Goal: Transaction & Acquisition: Download file/media

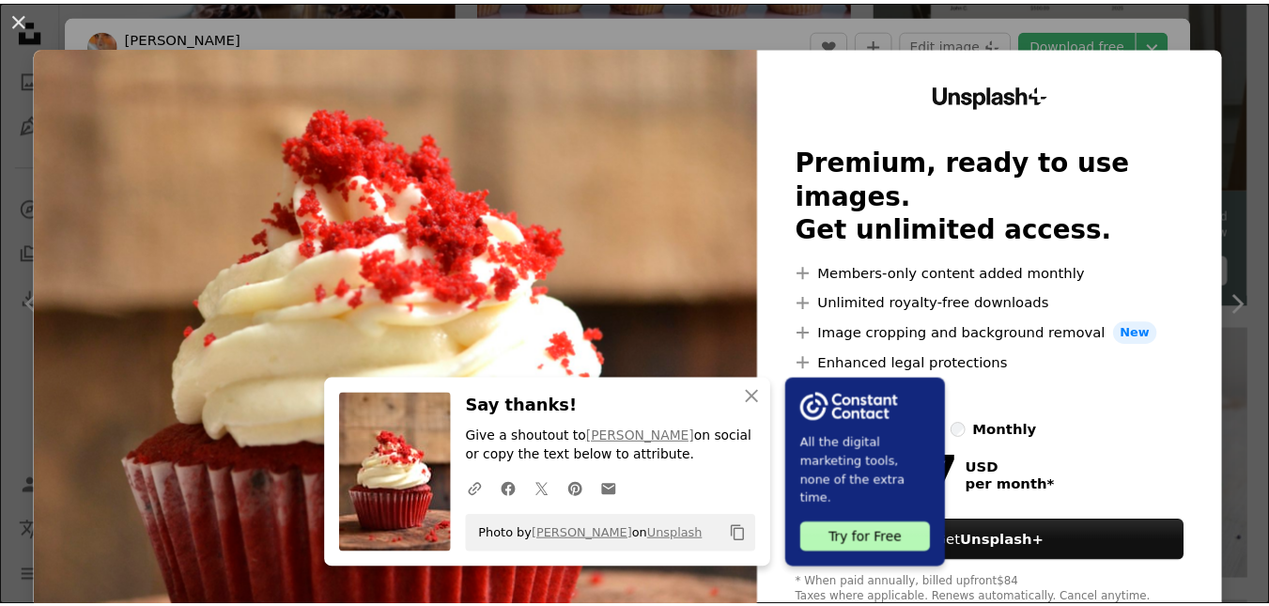
scroll to position [188, 0]
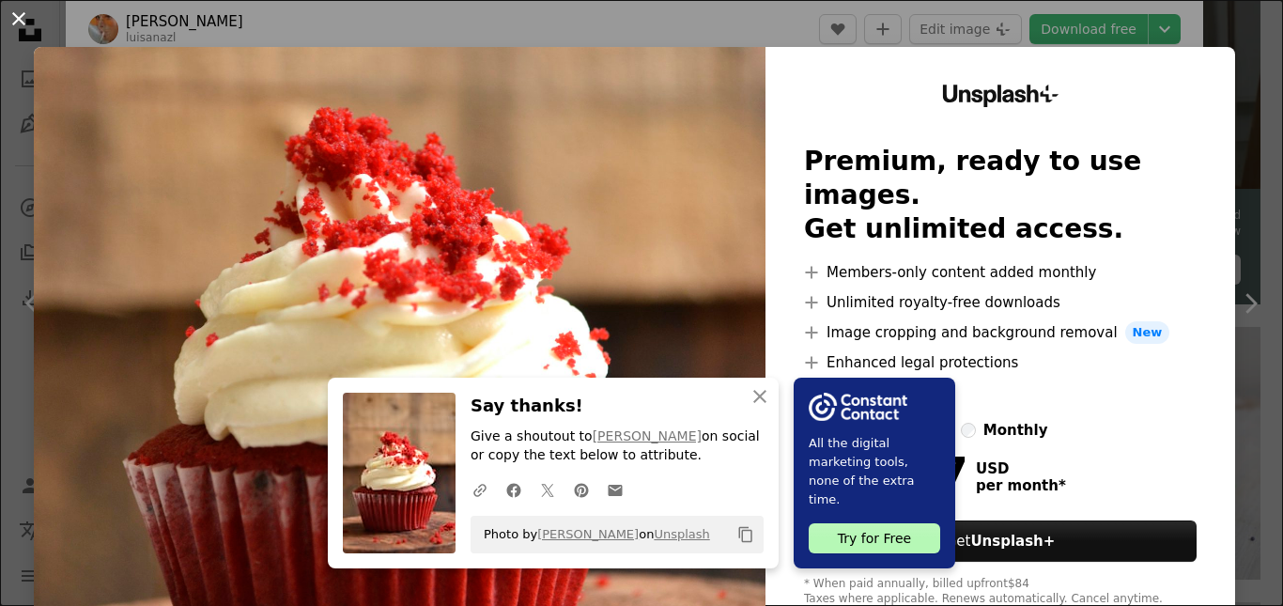
click at [23, 21] on button "An X shape" at bounding box center [19, 19] width 23 height 23
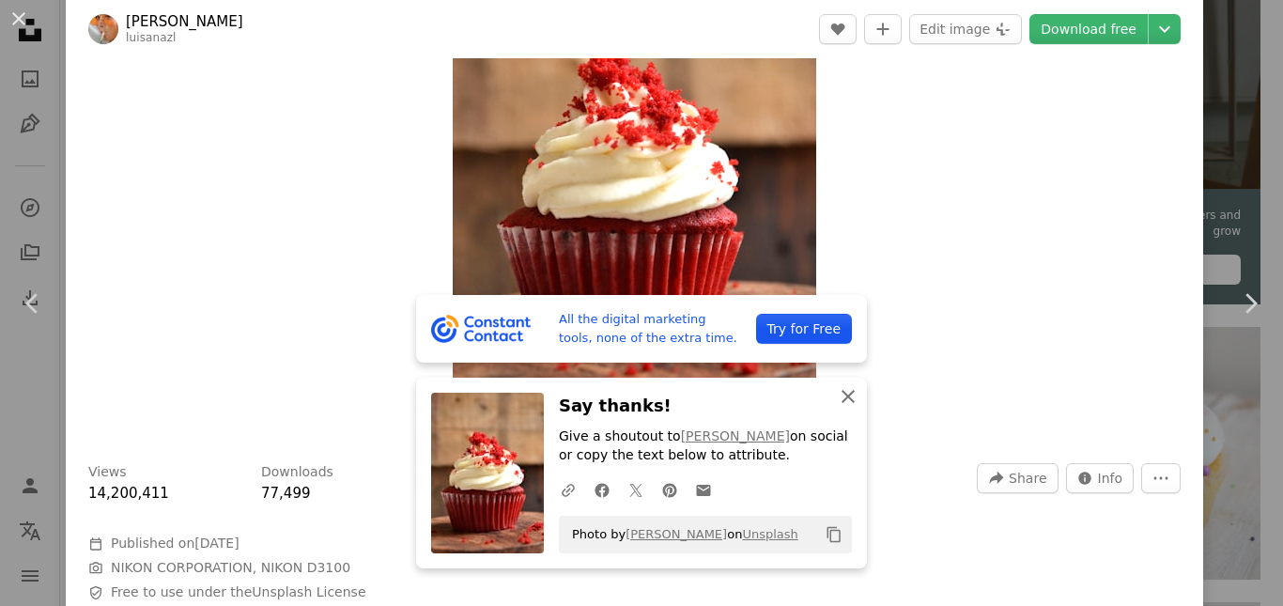
click at [847, 402] on icon "An X shape" at bounding box center [848, 396] width 23 height 23
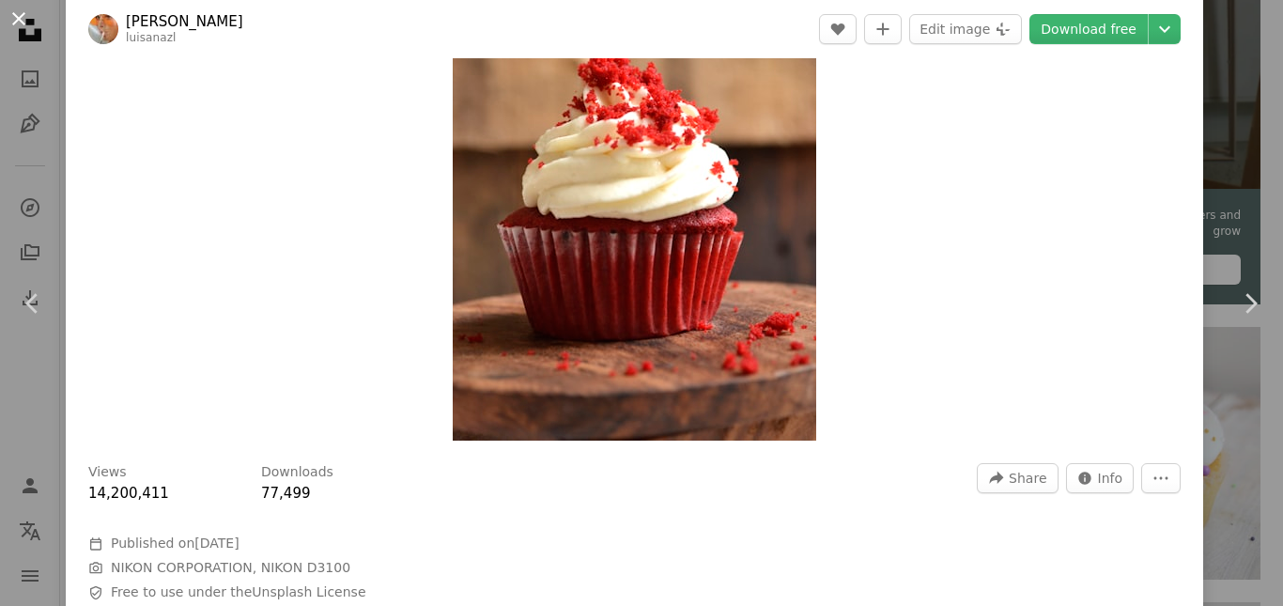
click at [22, 15] on button "An X shape" at bounding box center [19, 19] width 23 height 23
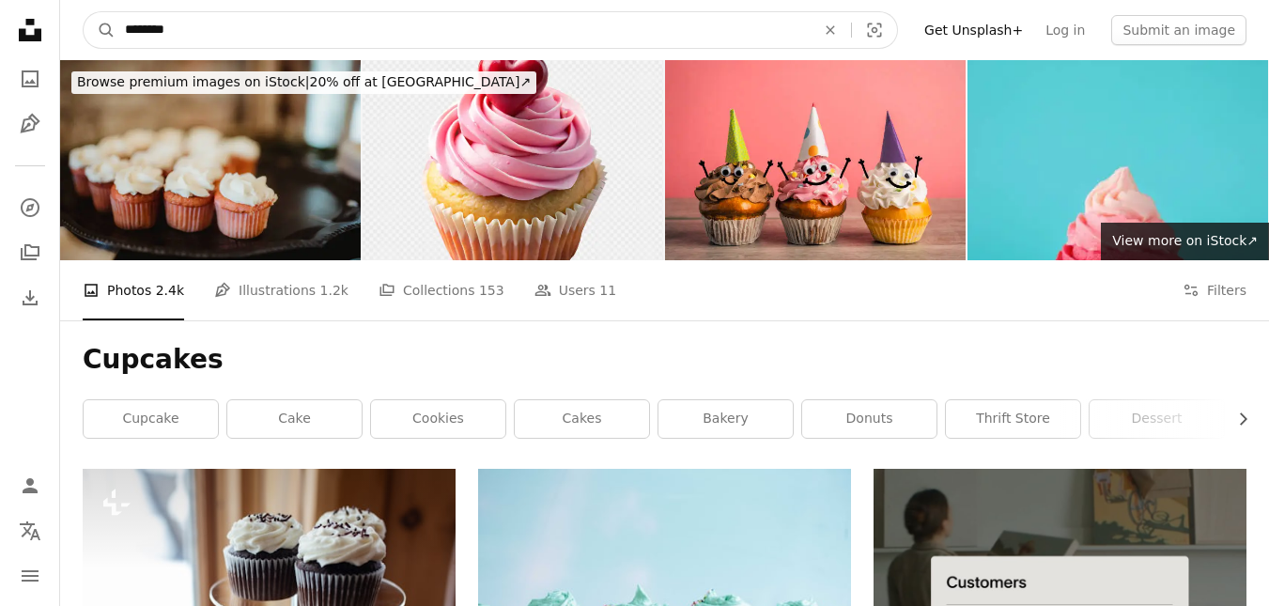
click at [233, 34] on input "********" at bounding box center [463, 30] width 694 height 36
type input "**********"
click at [84, 12] on button "A magnifying glass" at bounding box center [100, 30] width 32 height 36
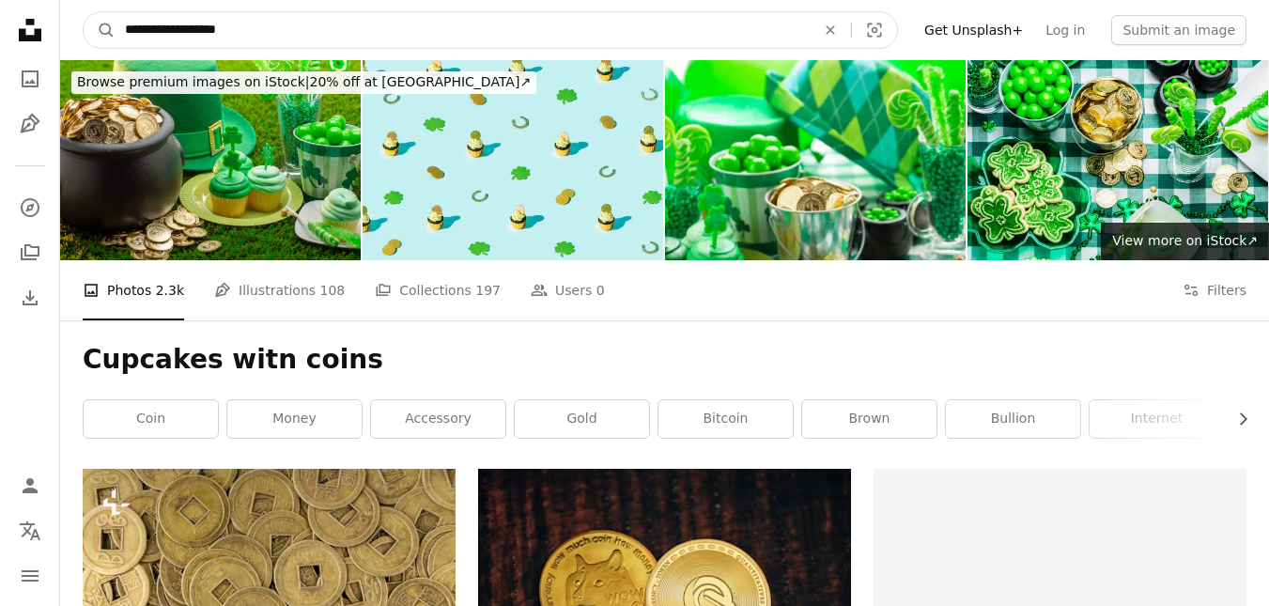
drag, startPoint x: 289, startPoint y: 25, endPoint x: 178, endPoint y: 29, distance: 110.9
click at [178, 29] on input "**********" at bounding box center [463, 30] width 694 height 36
type input "**********"
click button "A magnifying glass" at bounding box center [100, 30] width 32 height 36
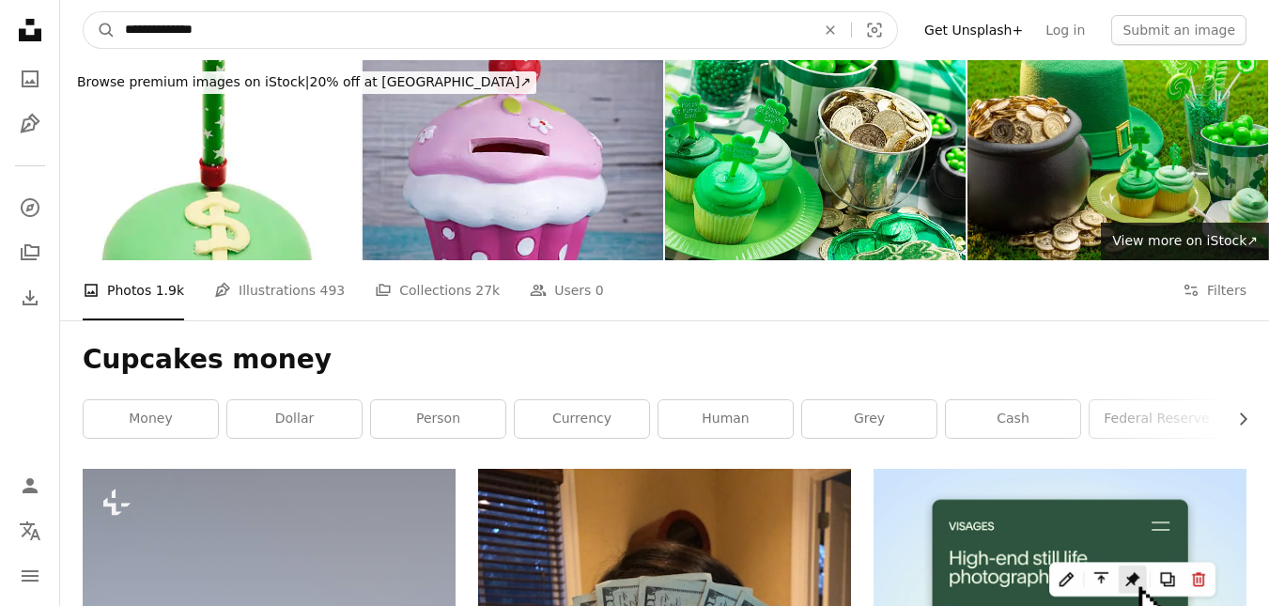
drag, startPoint x: 177, startPoint y: 29, endPoint x: 74, endPoint y: 29, distance: 102.4
click at [74, 29] on nav "**********" at bounding box center [664, 30] width 1209 height 60
type input "**********"
click at [84, 12] on button "A magnifying glass" at bounding box center [100, 30] width 32 height 36
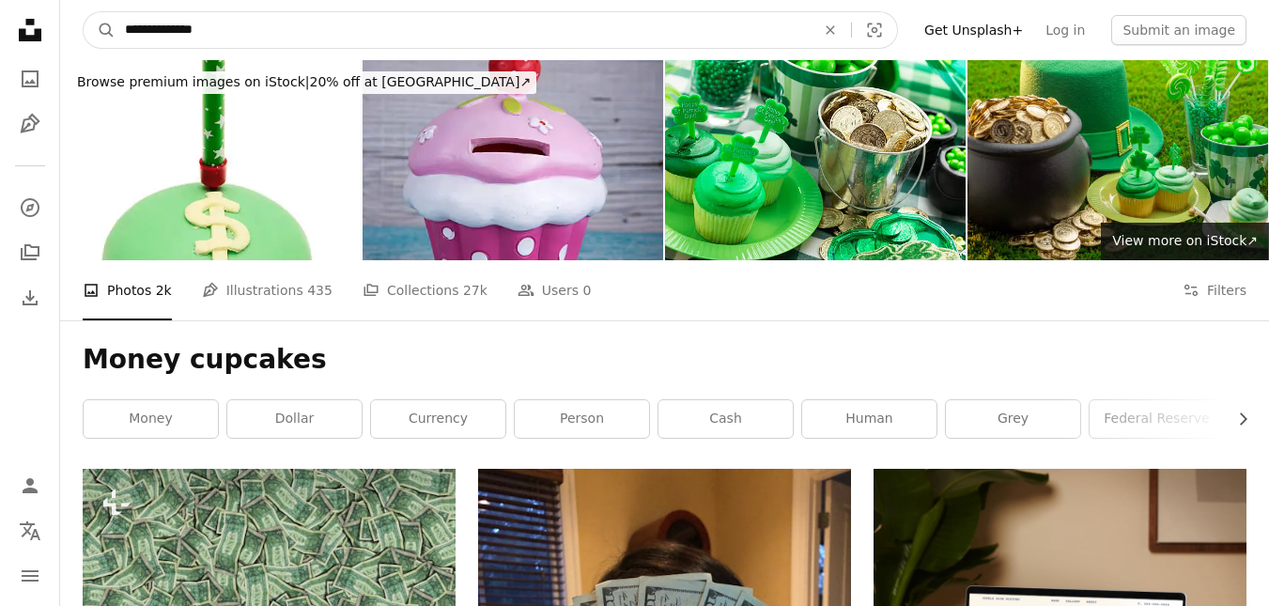
drag, startPoint x: 166, startPoint y: 28, endPoint x: 73, endPoint y: 34, distance: 93.1
click at [73, 34] on nav "**********" at bounding box center [664, 30] width 1209 height 60
type input "**********"
click at [84, 12] on button "A magnifying glass" at bounding box center [100, 30] width 32 height 36
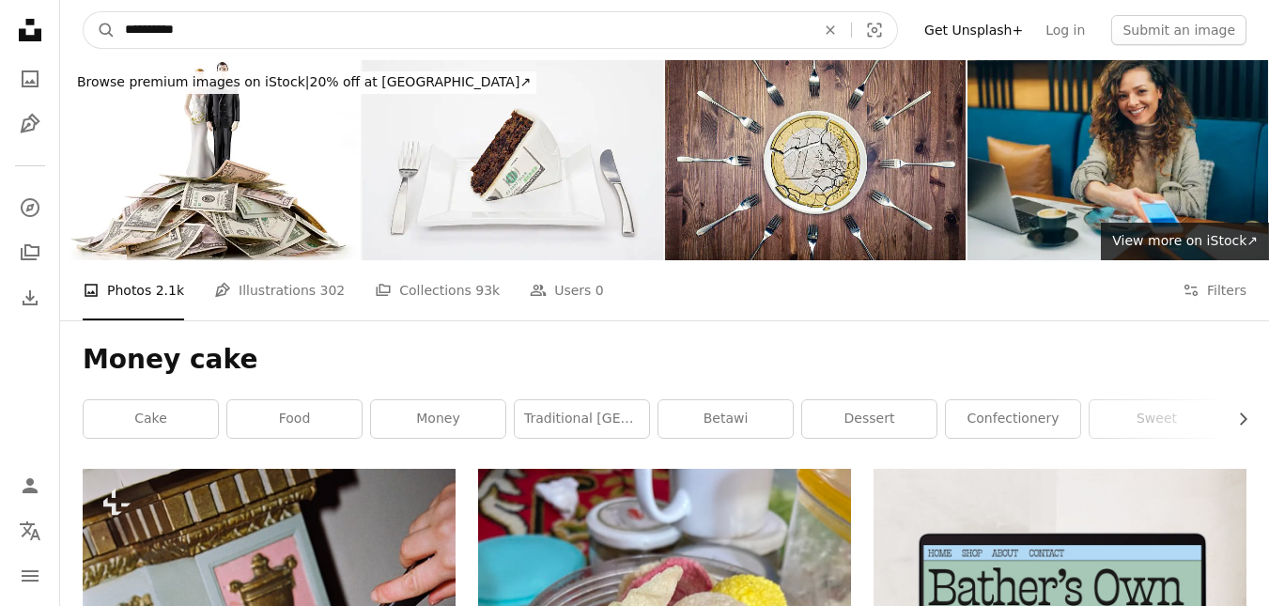
click at [207, 37] on input "**********" at bounding box center [463, 30] width 694 height 36
drag, startPoint x: 207, startPoint y: 37, endPoint x: 66, endPoint y: 11, distance: 143.1
click at [66, 11] on nav "**********" at bounding box center [664, 30] width 1209 height 60
type input "**********"
click button "A magnifying glass" at bounding box center [100, 30] width 32 height 36
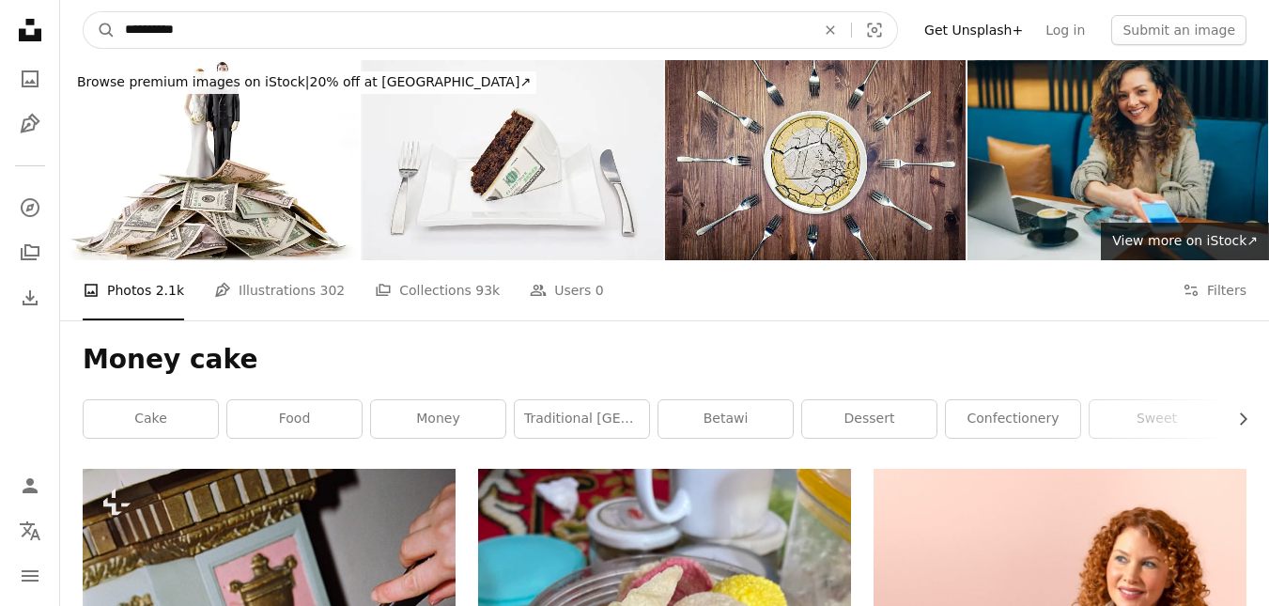
click at [231, 36] on input "**********" at bounding box center [463, 30] width 694 height 36
type input "**********"
click at [84, 12] on button "A magnifying glass" at bounding box center [100, 30] width 32 height 36
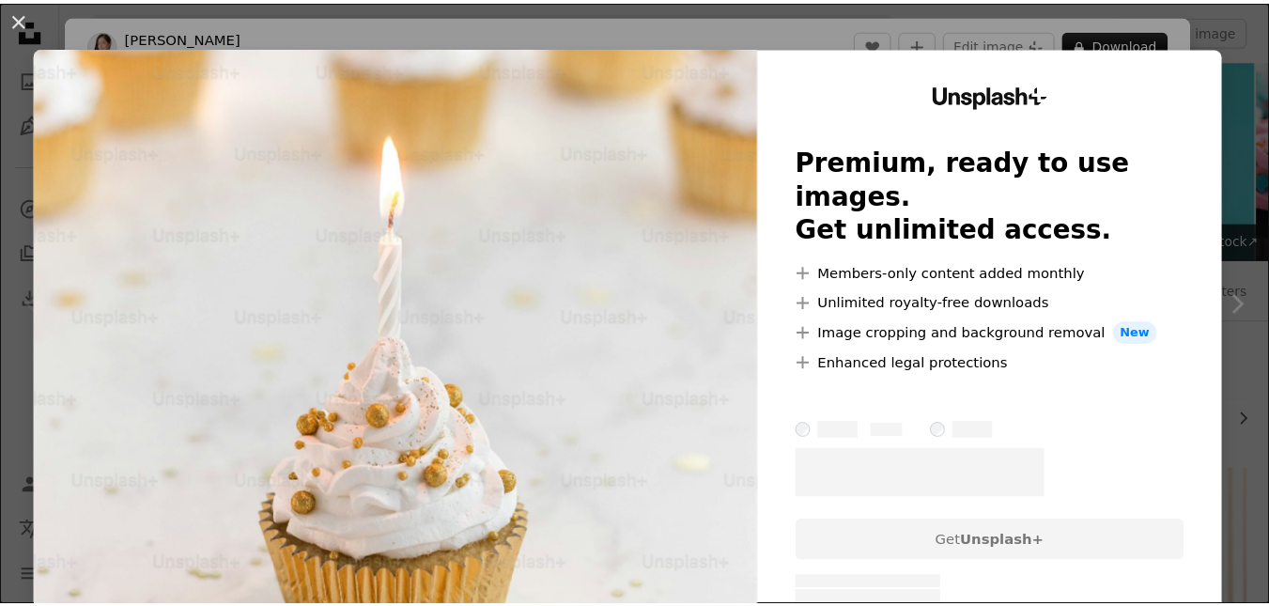
scroll to position [188, 0]
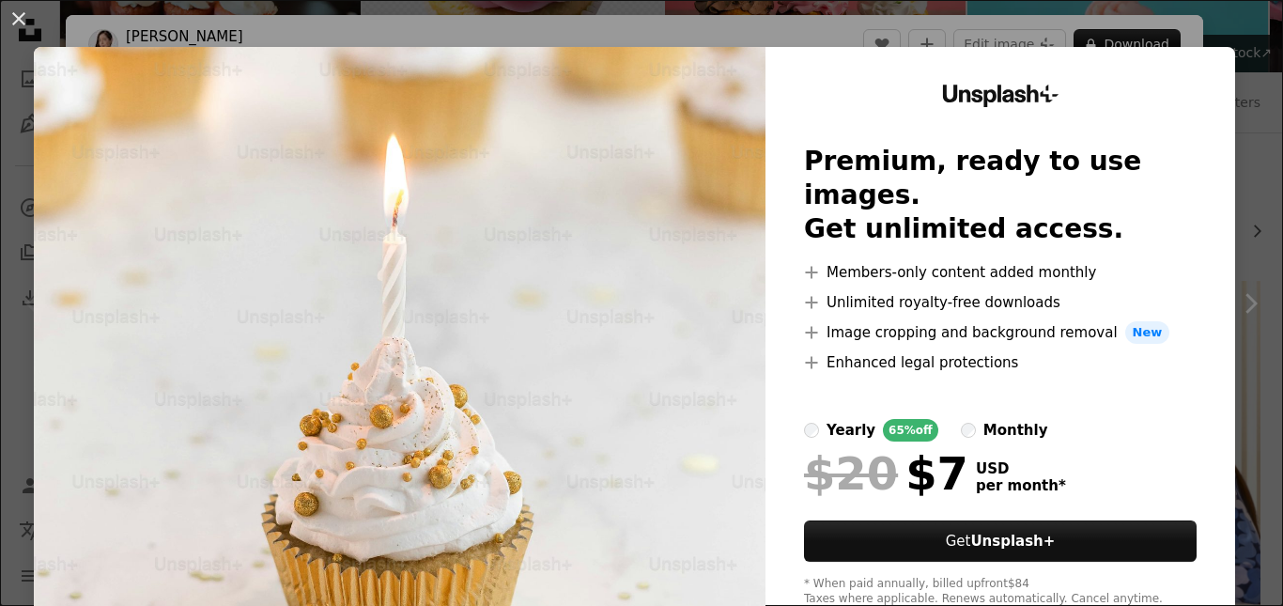
click at [661, 163] on img at bounding box center [400, 345] width 732 height 597
click at [15, 23] on button "An X shape" at bounding box center [19, 19] width 23 height 23
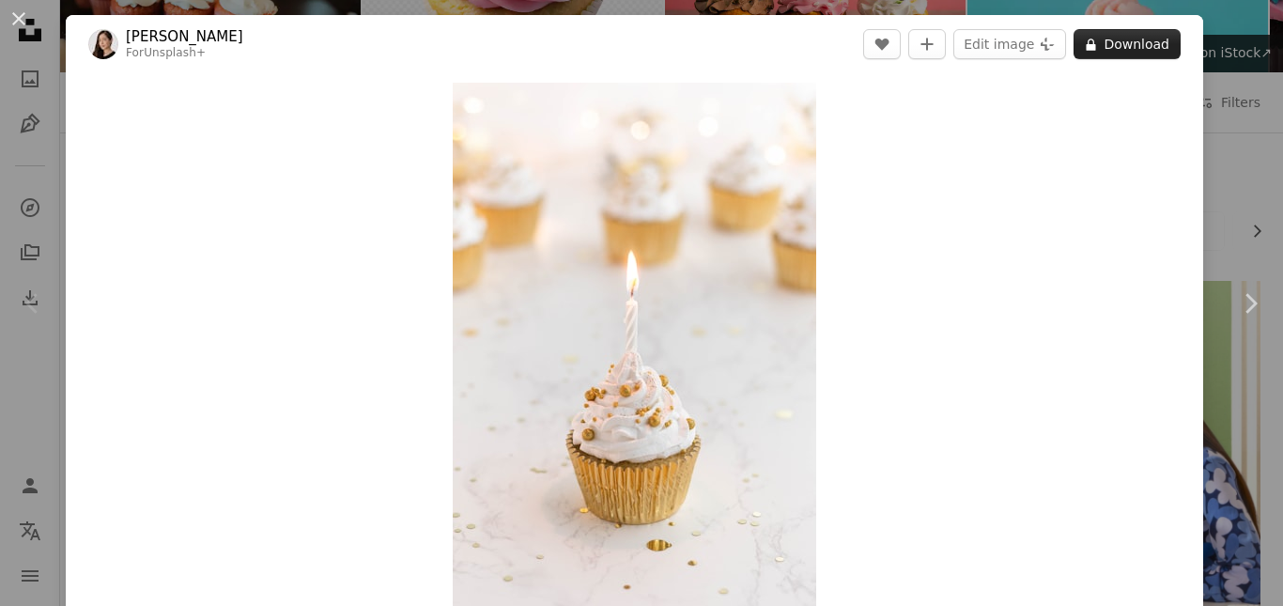
click at [1092, 44] on button "A lock Download" at bounding box center [1126, 44] width 107 height 30
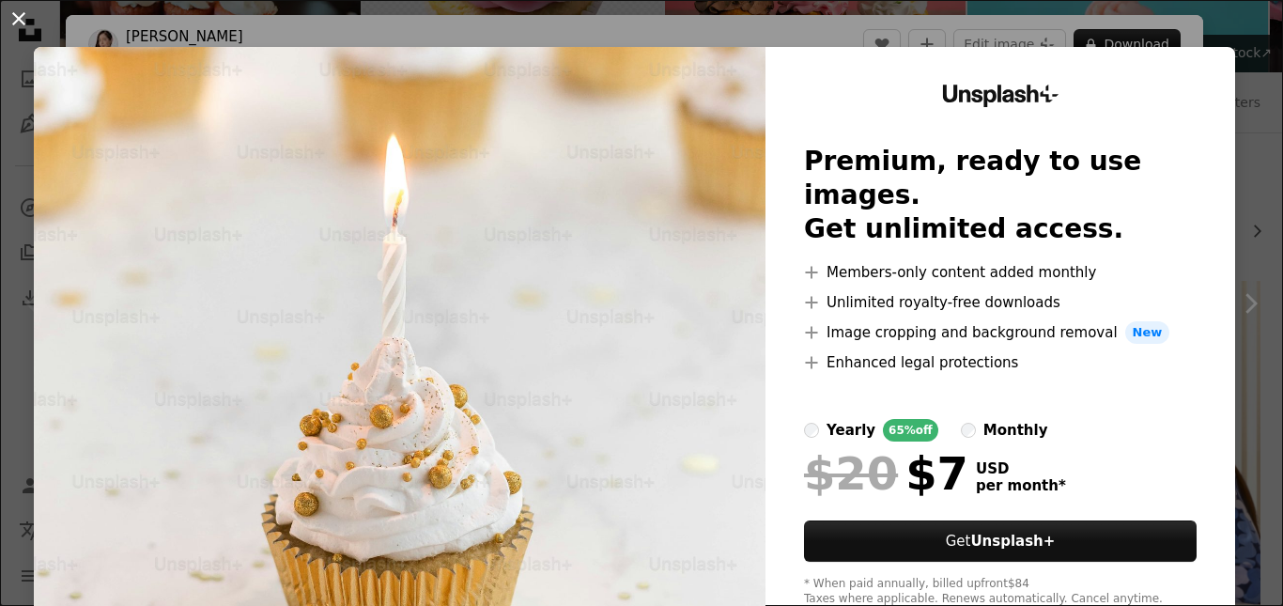
click at [13, 14] on button "An X shape" at bounding box center [19, 19] width 23 height 23
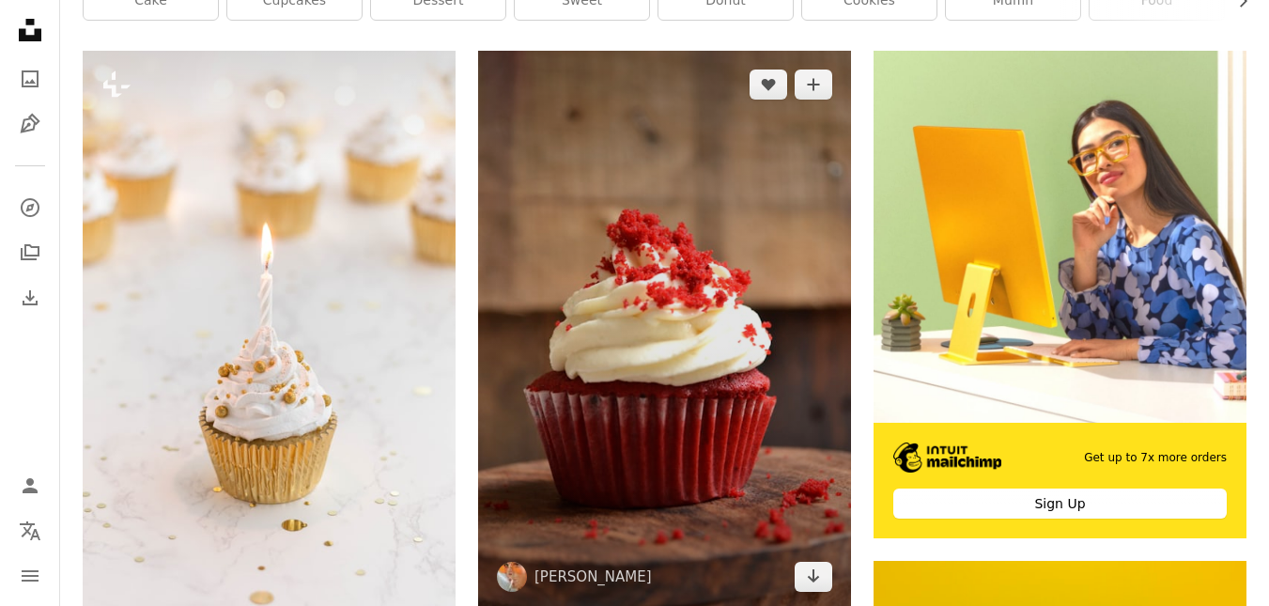
scroll to position [282, 0]
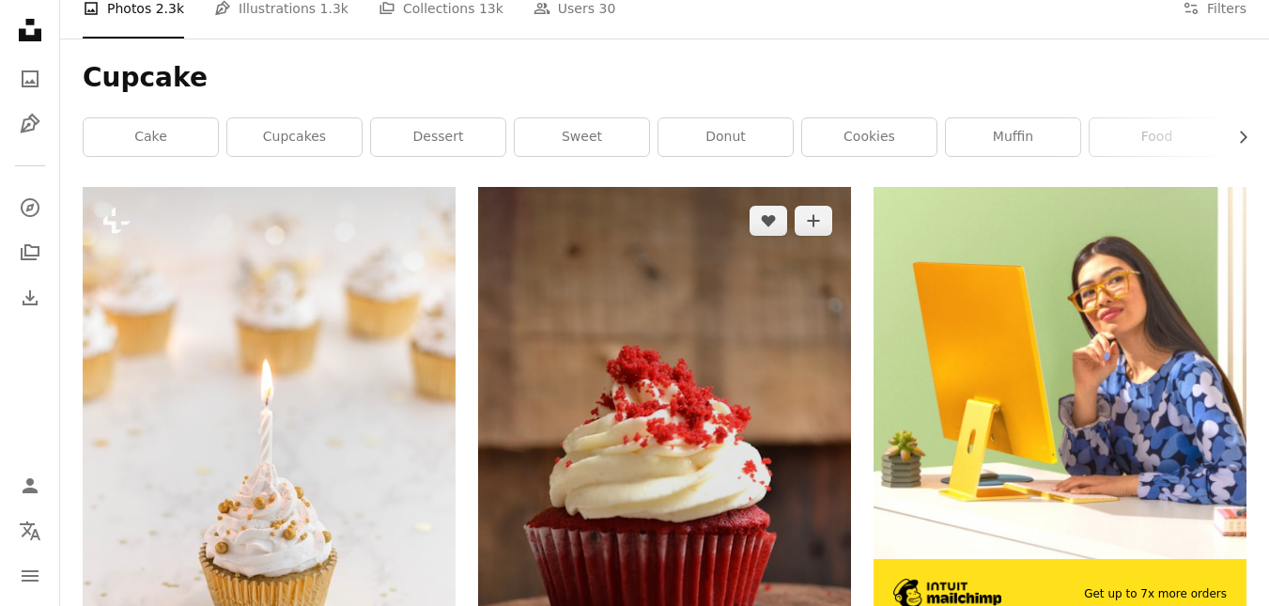
click at [696, 249] on img at bounding box center [664, 467] width 373 height 560
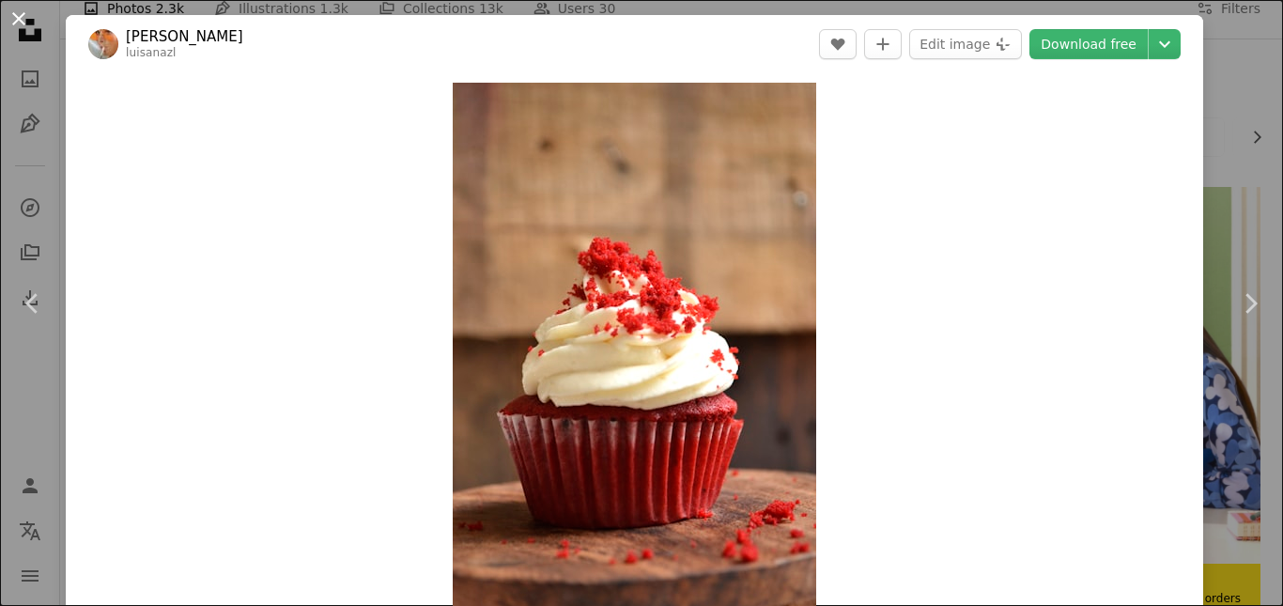
click at [19, 11] on button "An X shape" at bounding box center [19, 19] width 23 height 23
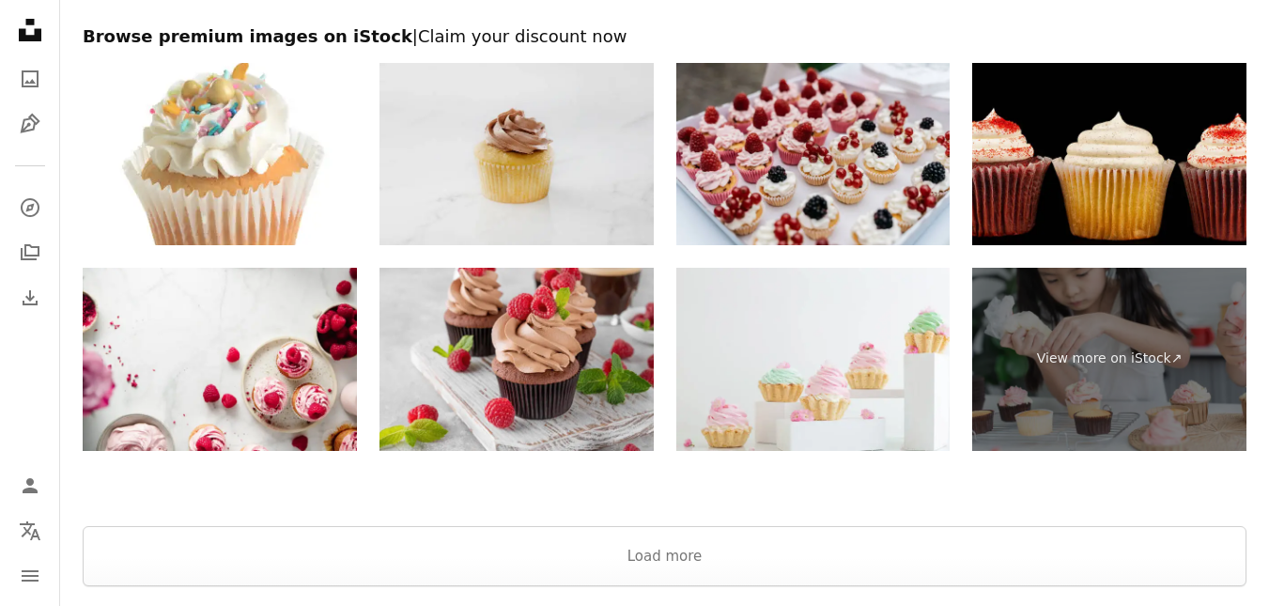
scroll to position [4414, 0]
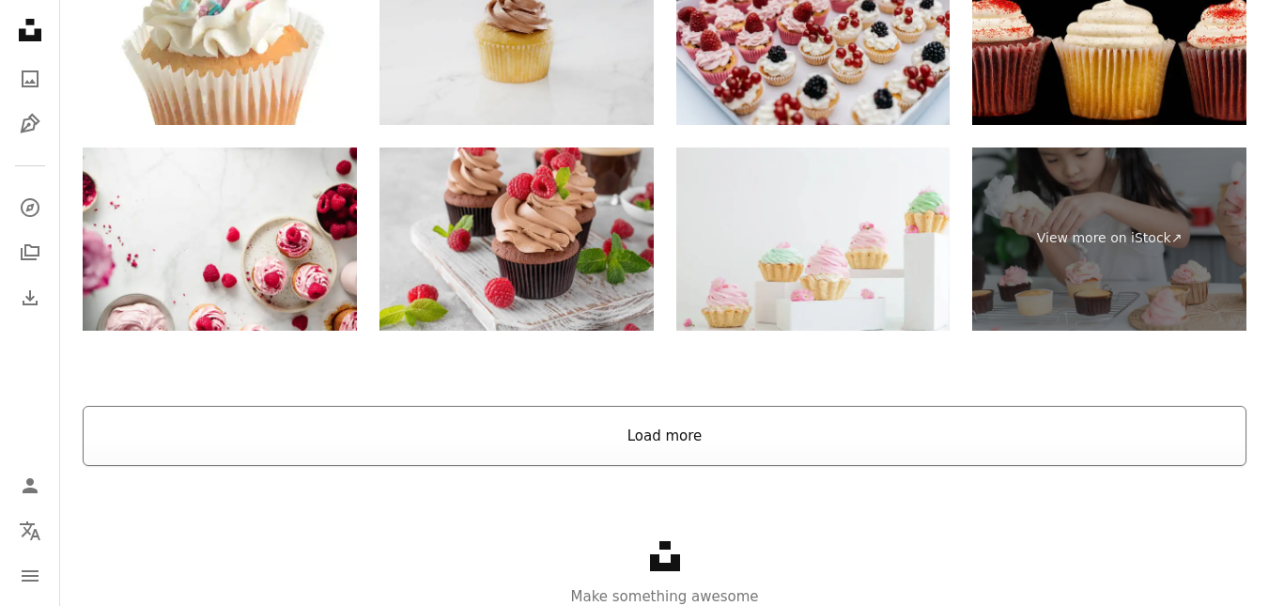
click at [650, 413] on button "Load more" at bounding box center [665, 436] width 1164 height 60
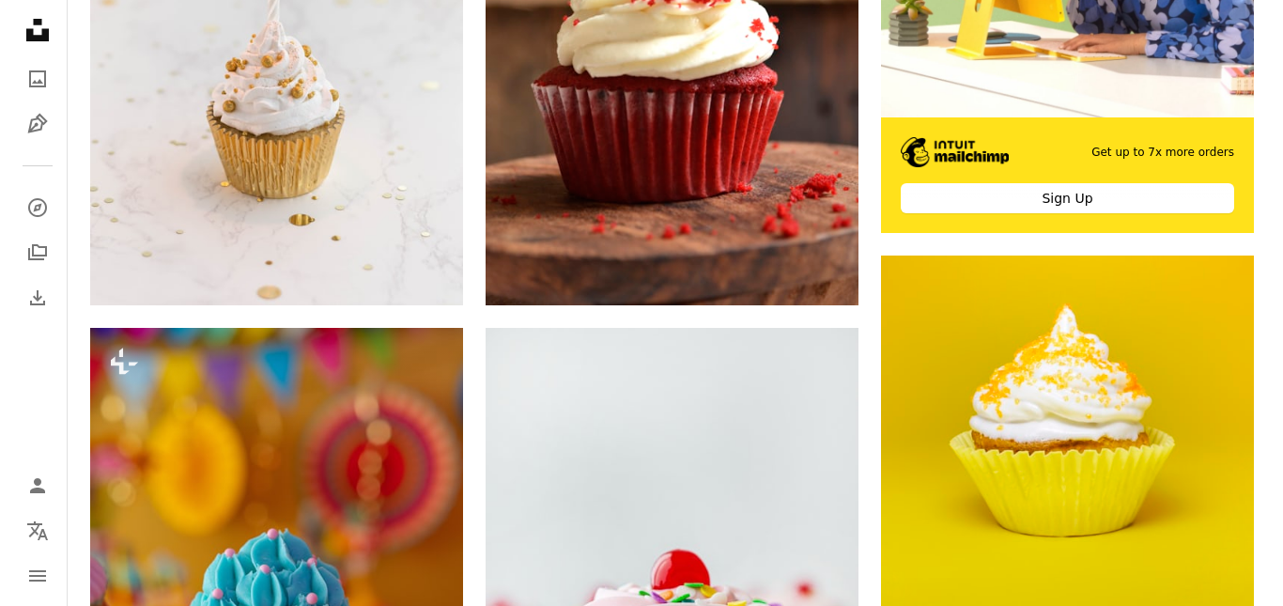
scroll to position [0, 0]
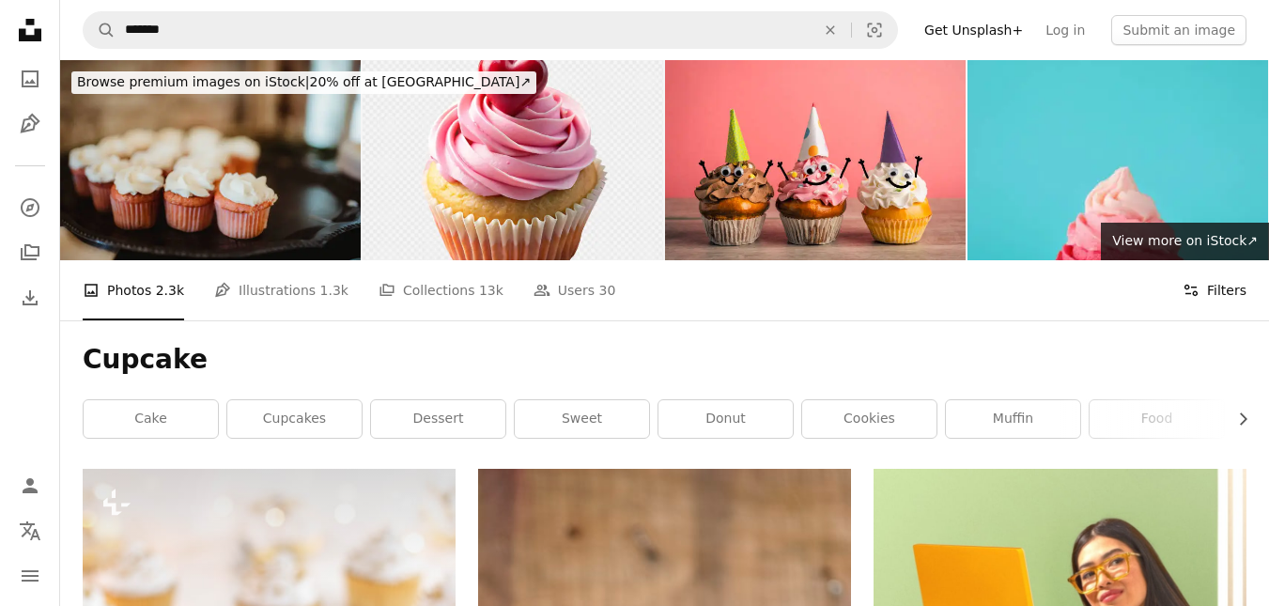
click at [1194, 286] on icon "Filters" at bounding box center [1190, 290] width 17 height 17
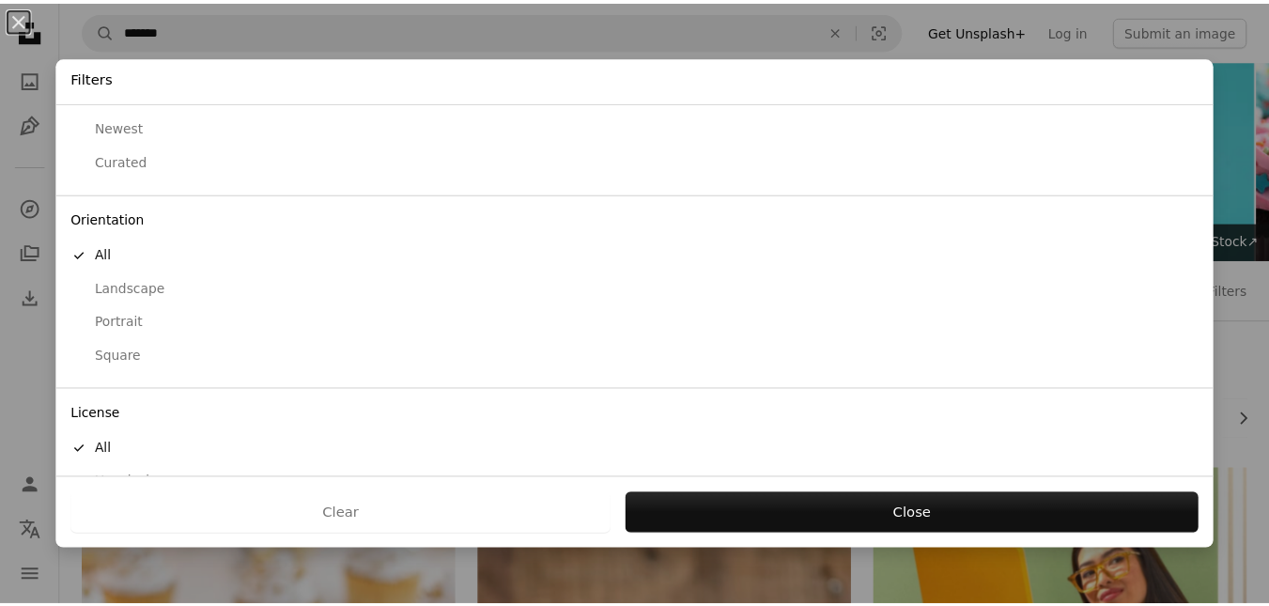
scroll to position [140, 0]
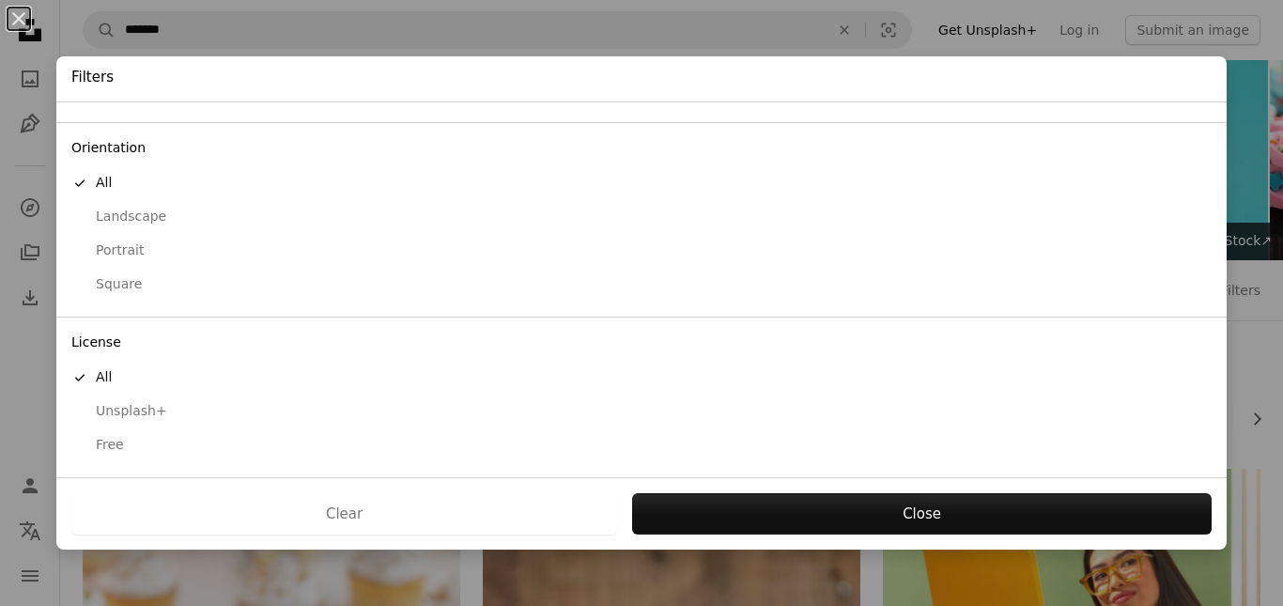
click at [109, 452] on div "Free" at bounding box center [641, 445] width 1140 height 19
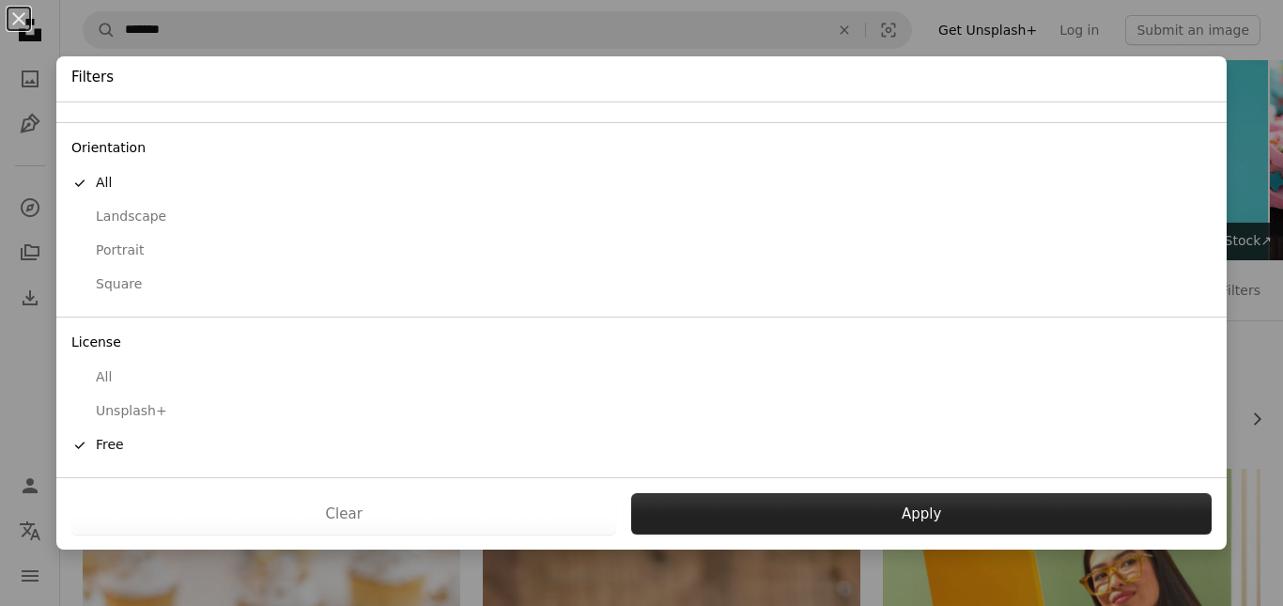
click at [841, 524] on button "Apply" at bounding box center [921, 513] width 580 height 41
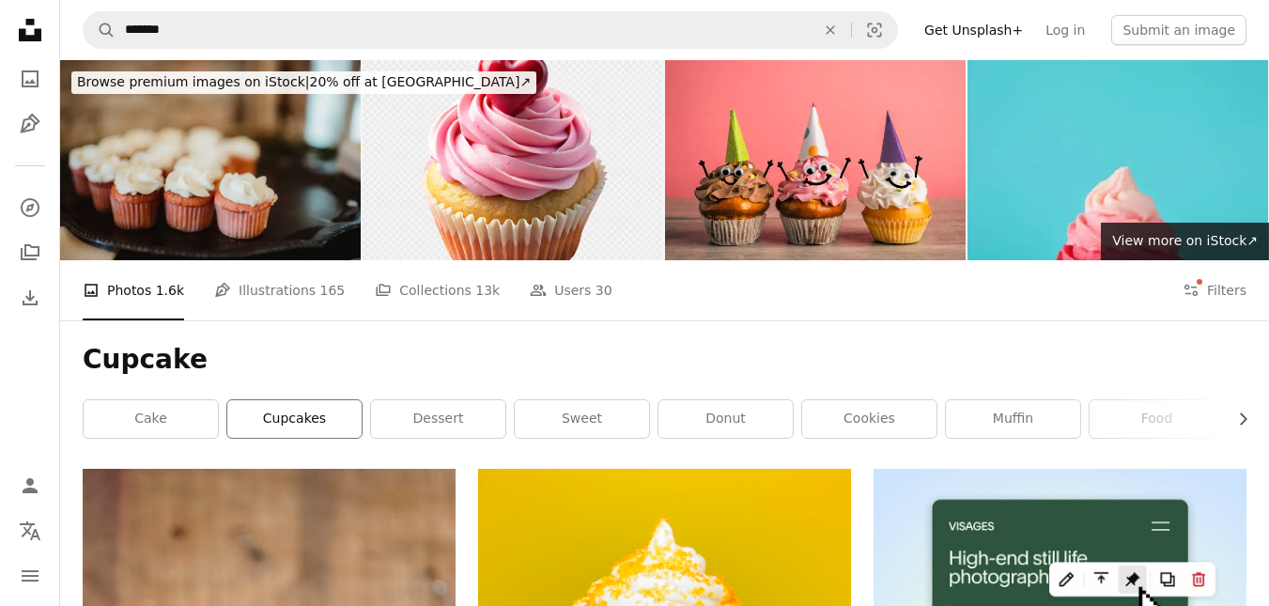
click at [268, 410] on link "cupcakes" at bounding box center [294, 419] width 134 height 38
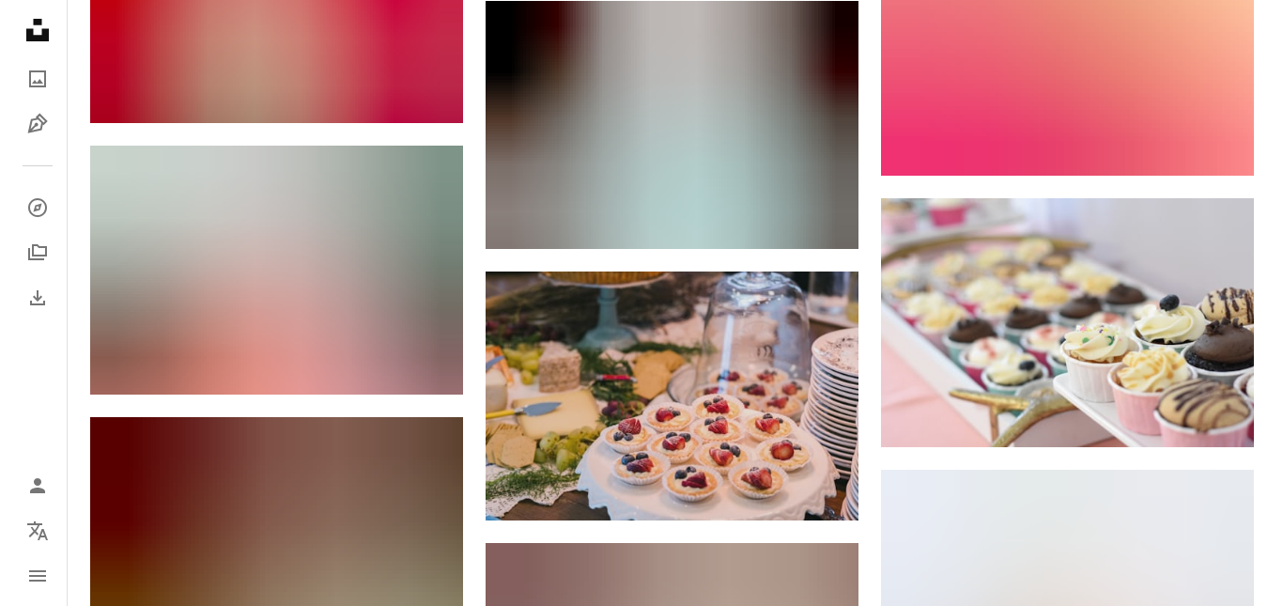
scroll to position [16905, 0]
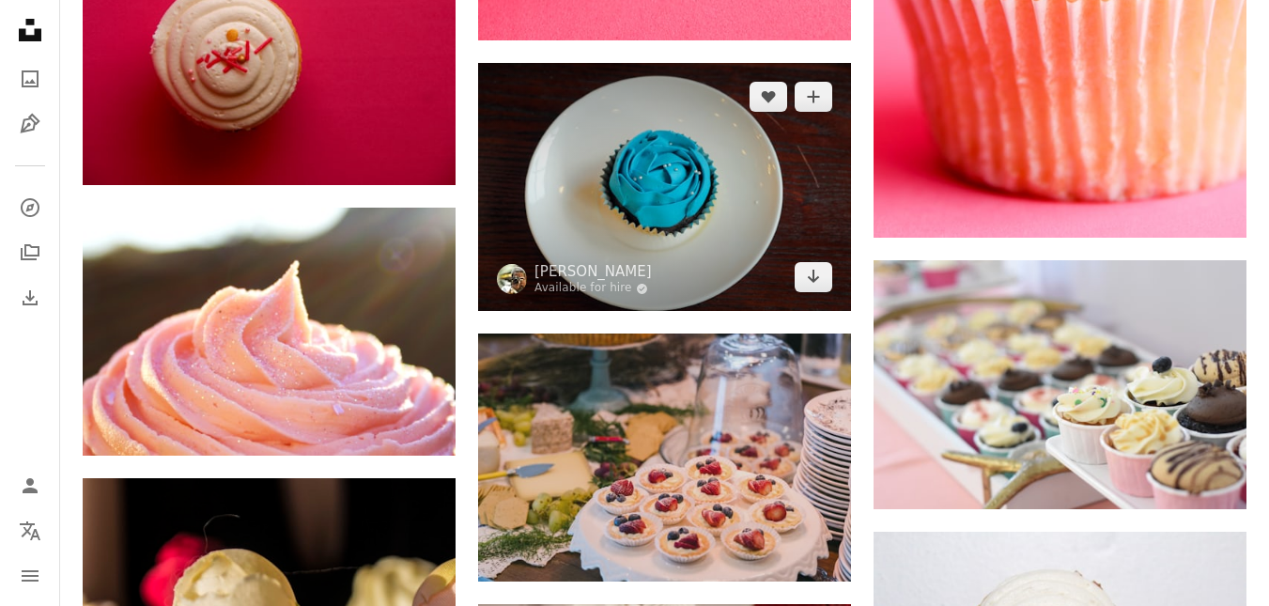
click at [776, 138] on img at bounding box center [664, 187] width 373 height 248
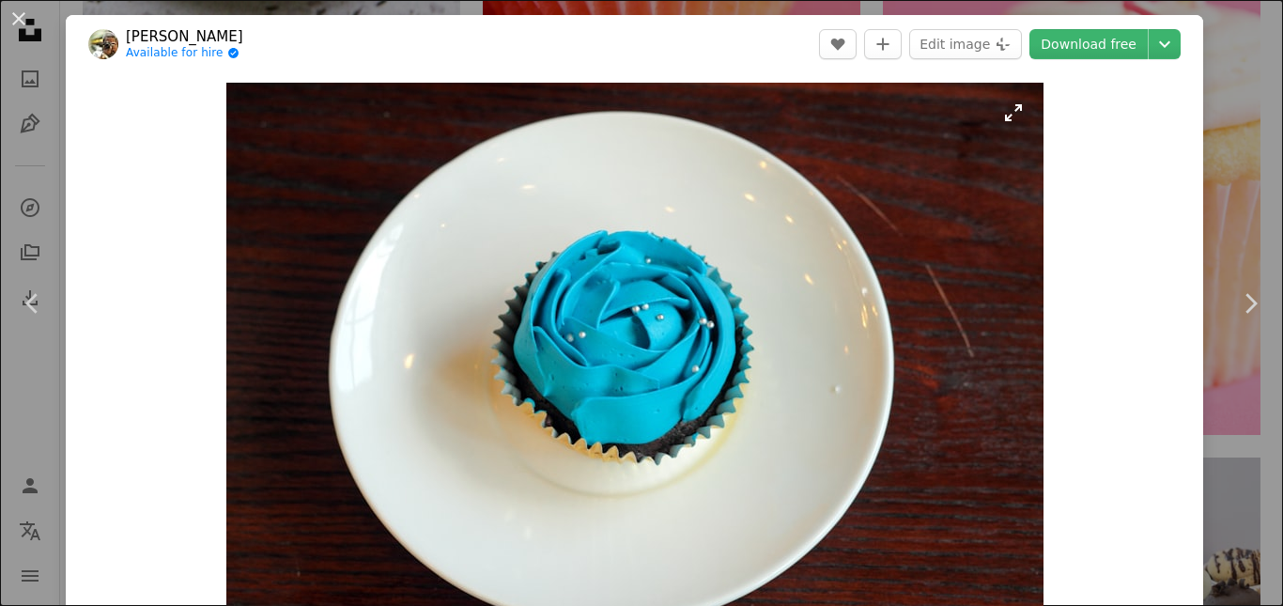
click at [697, 246] on img "Zoom in on this image" at bounding box center [634, 355] width 817 height 545
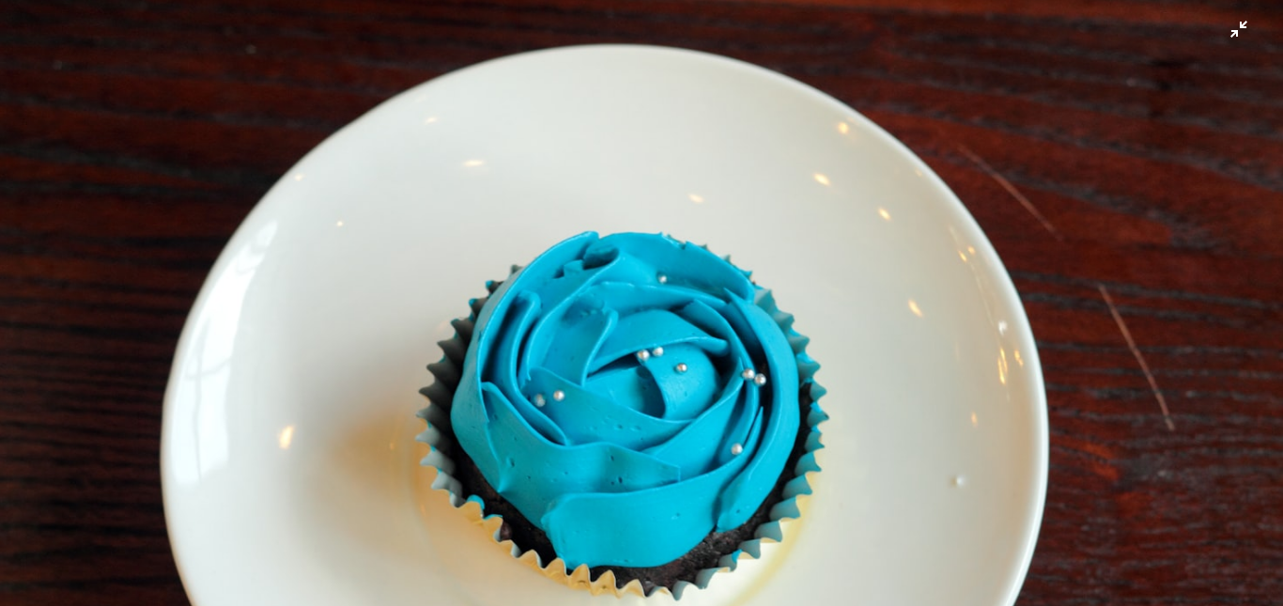
click at [1227, 30] on img "Zoom out on this image" at bounding box center [641, 427] width 1285 height 857
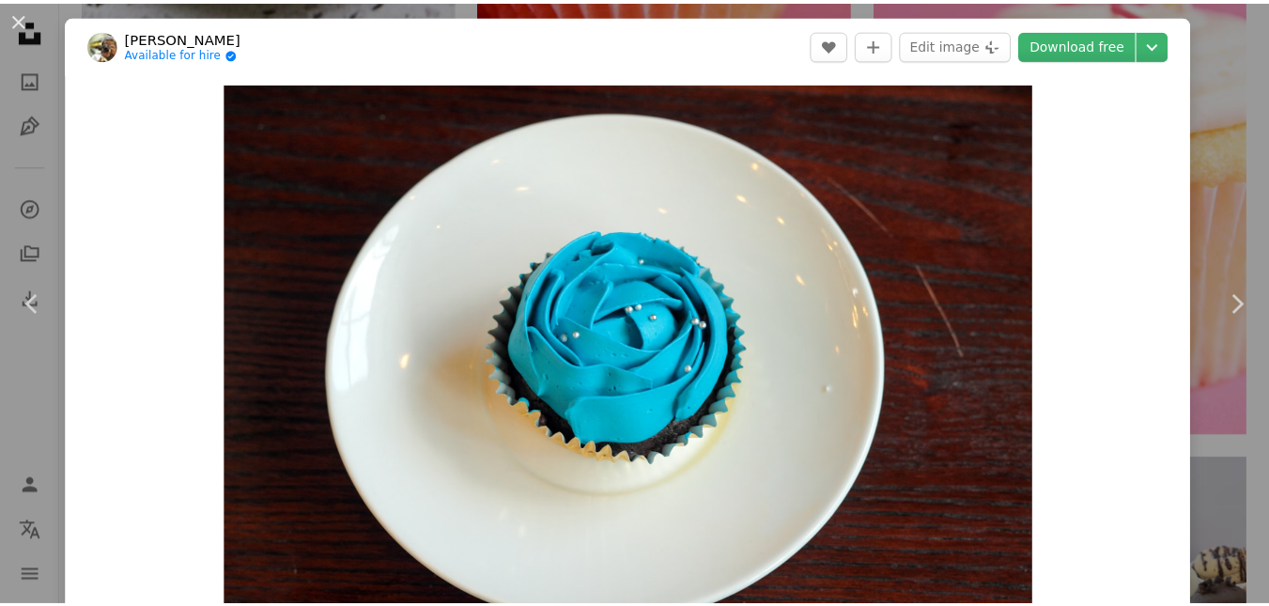
scroll to position [22, 0]
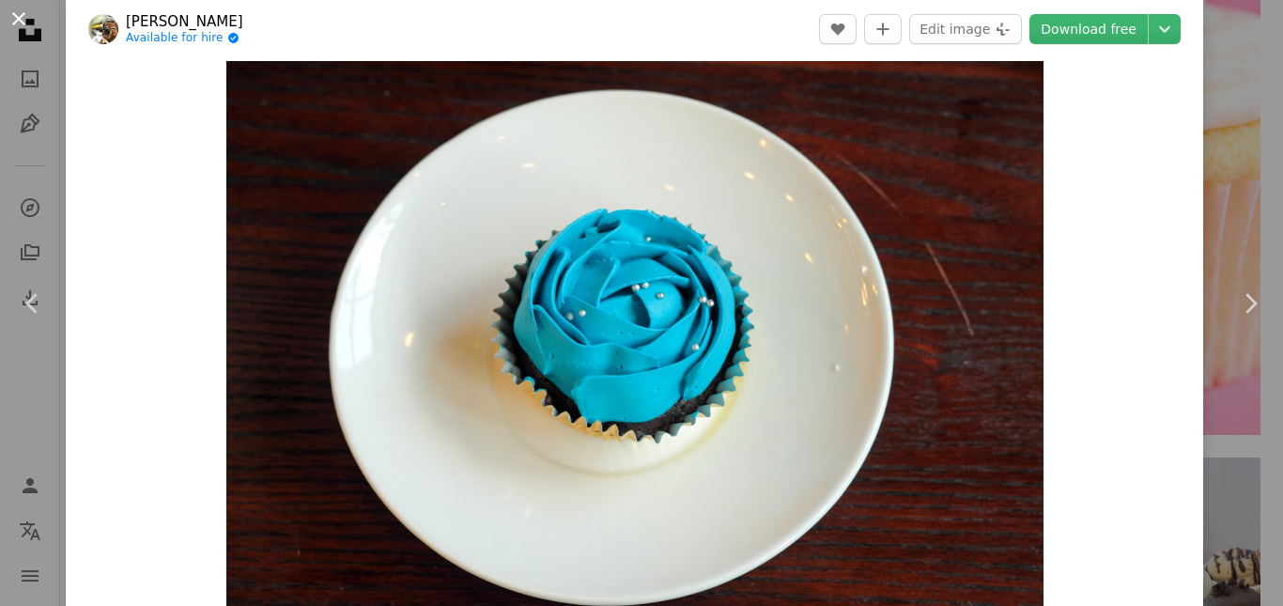
click at [15, 18] on button "An X shape" at bounding box center [19, 19] width 23 height 23
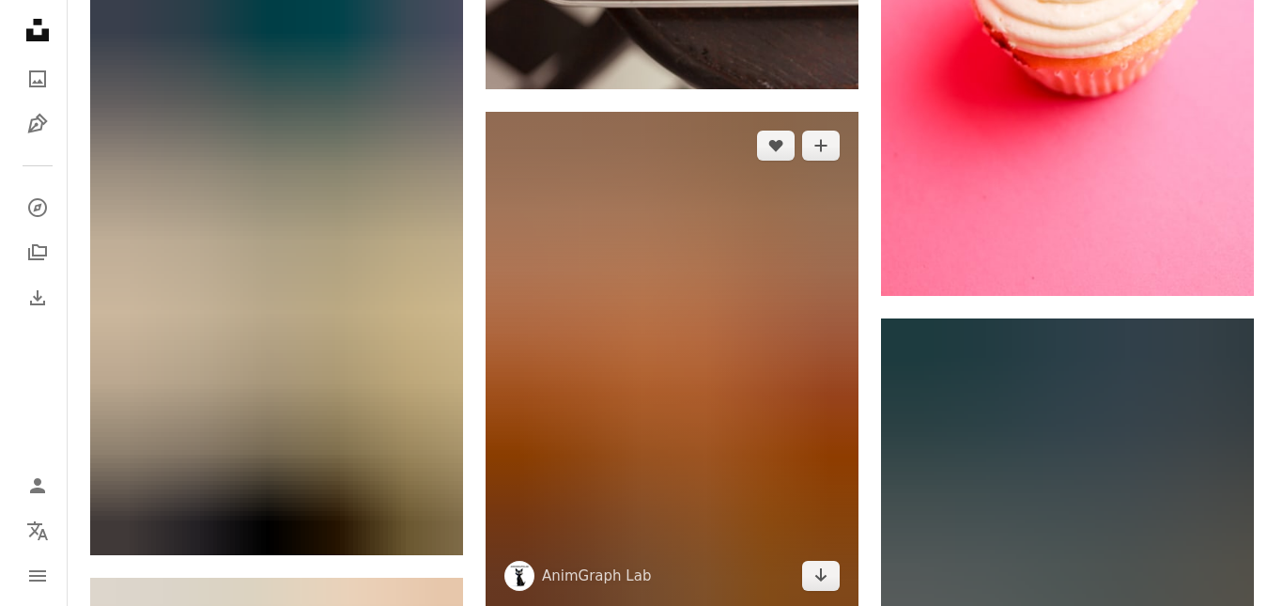
scroll to position [17938, 0]
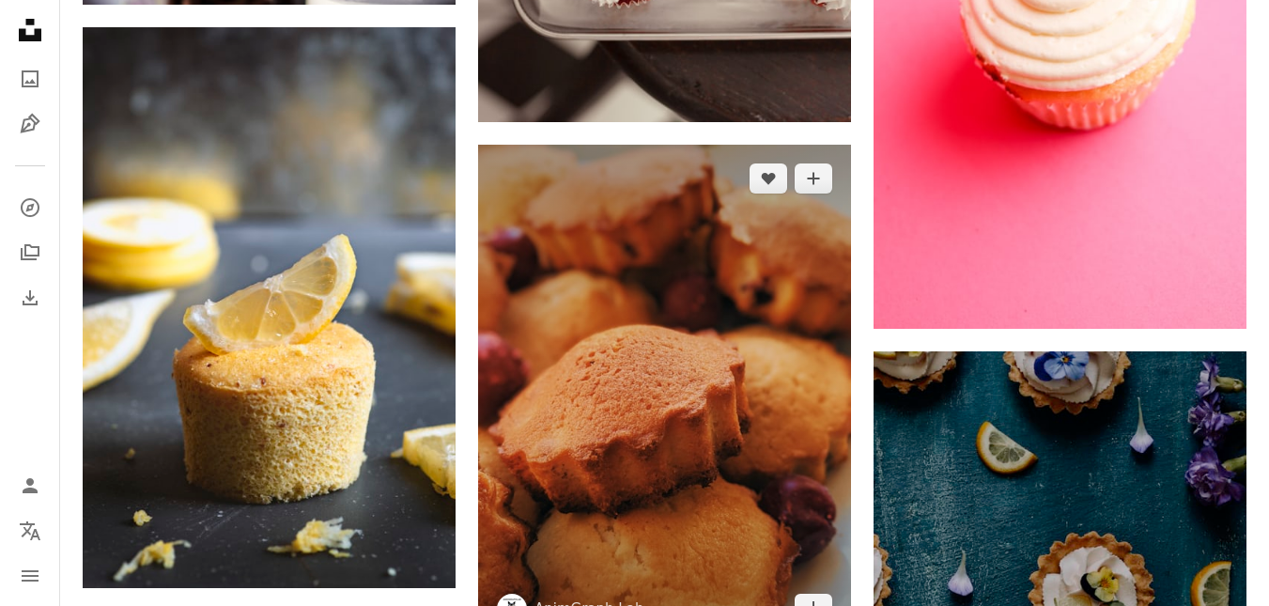
click at [775, 479] on img at bounding box center [664, 394] width 373 height 498
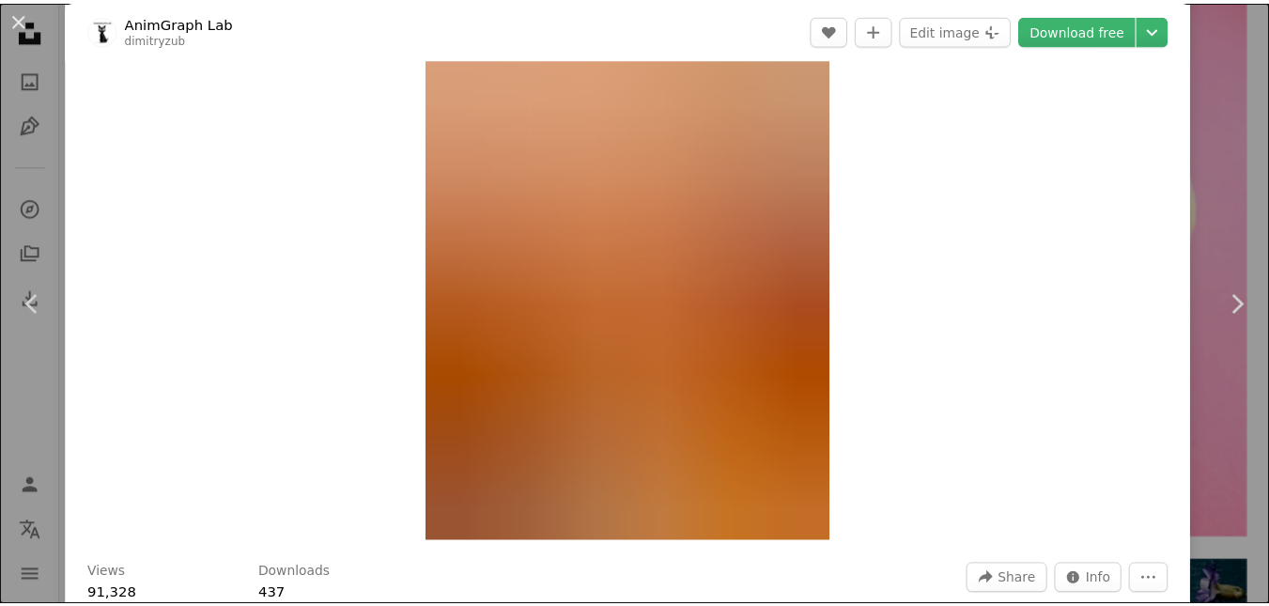
scroll to position [282, 0]
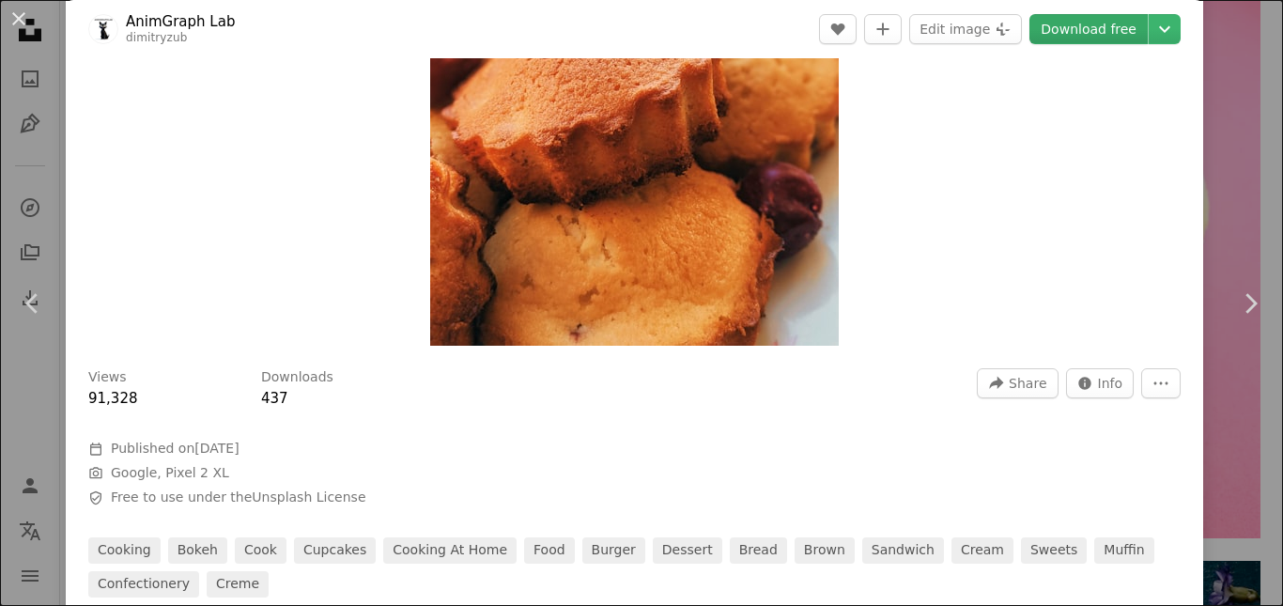
click at [1104, 34] on link "Download free" at bounding box center [1088, 29] width 118 height 30
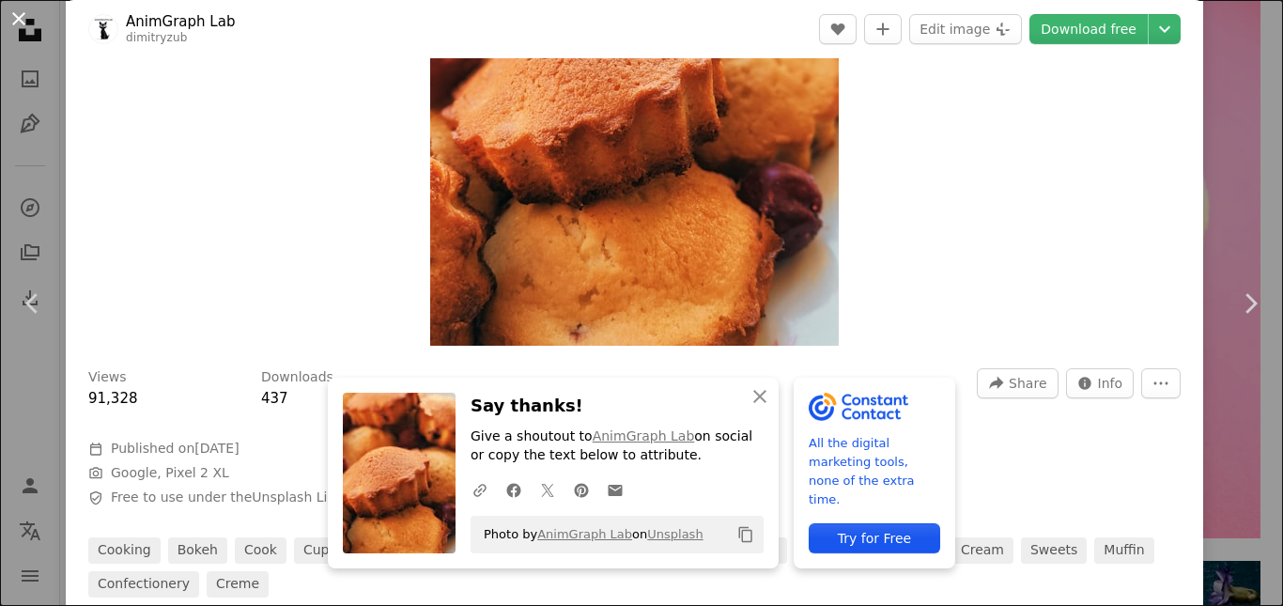
click at [26, 20] on button "An X shape" at bounding box center [19, 19] width 23 height 23
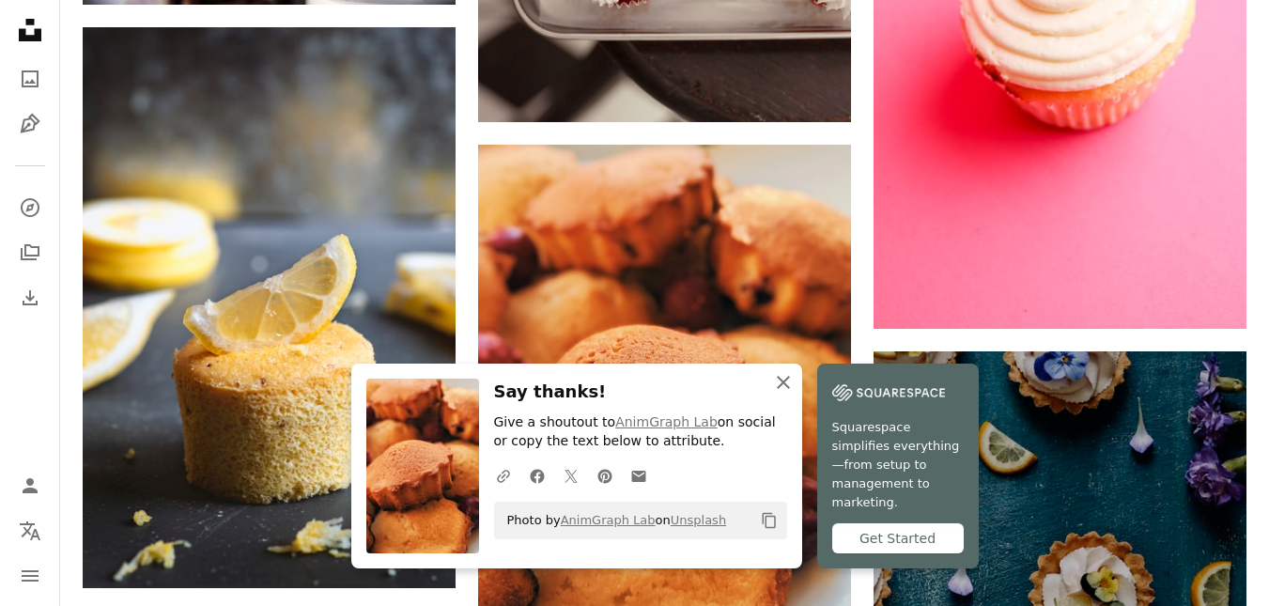
click at [780, 389] on icon "button" at bounding box center [783, 382] width 13 height 13
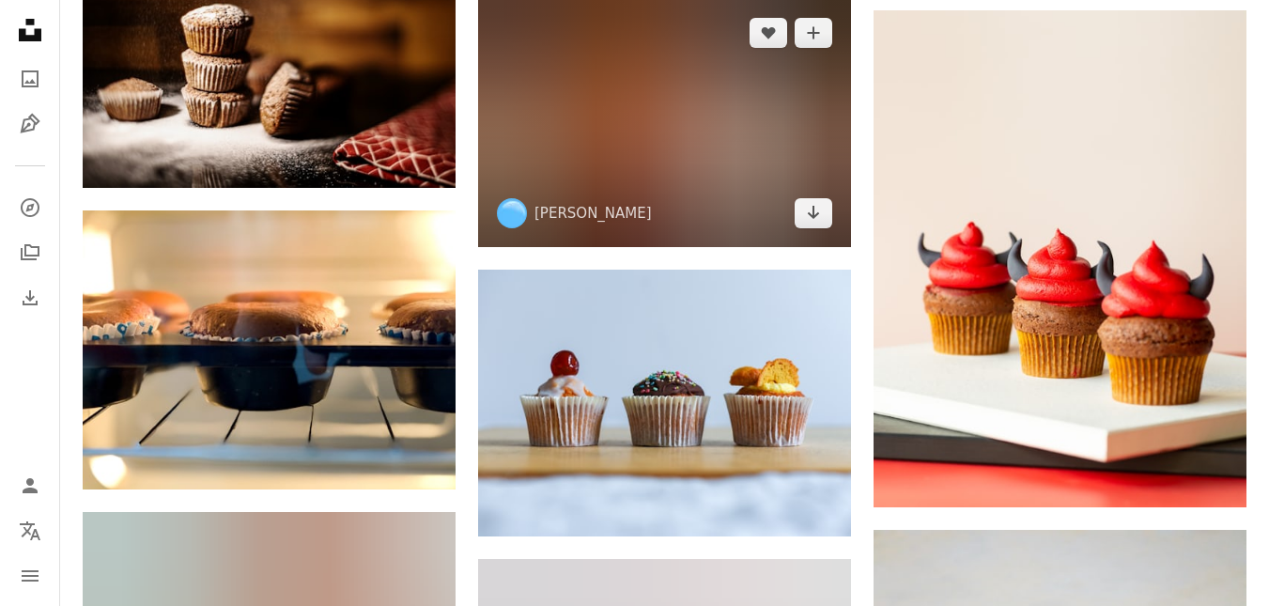
scroll to position [21413, 0]
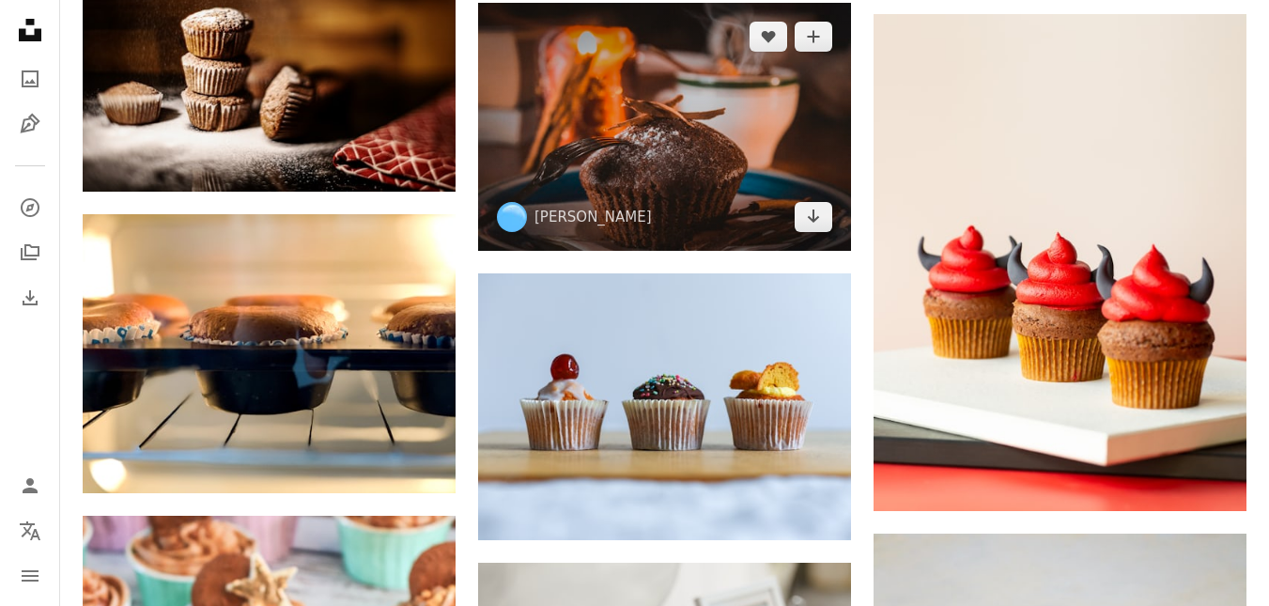
click at [736, 185] on img at bounding box center [664, 127] width 373 height 248
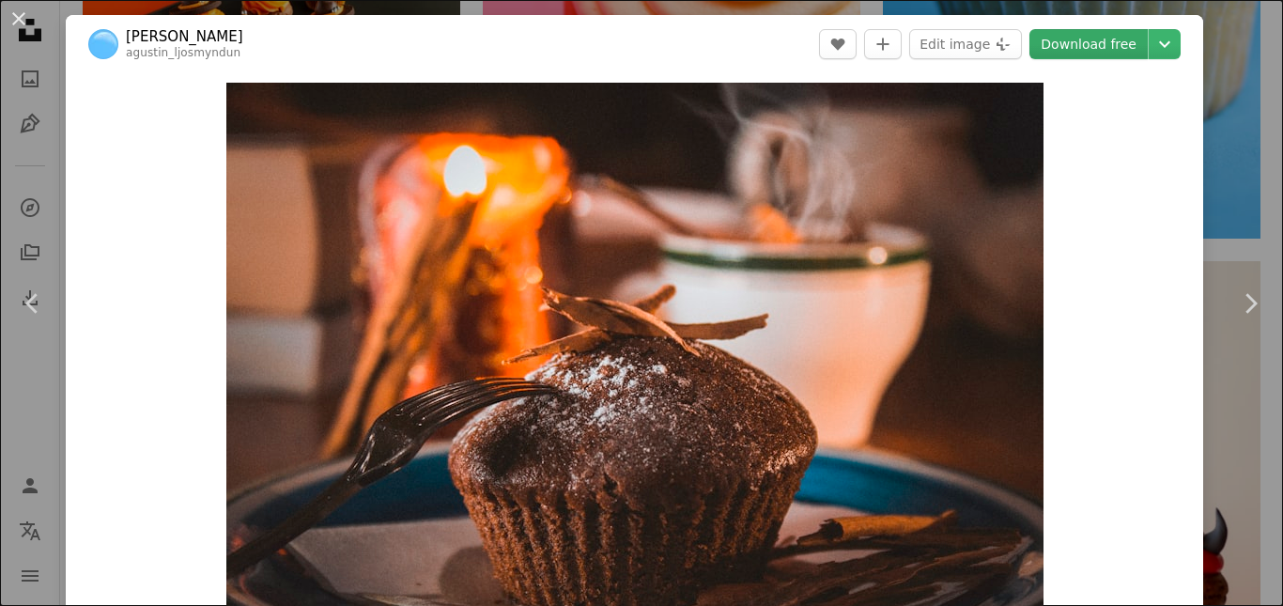
click at [1118, 44] on link "Download free" at bounding box center [1088, 44] width 118 height 30
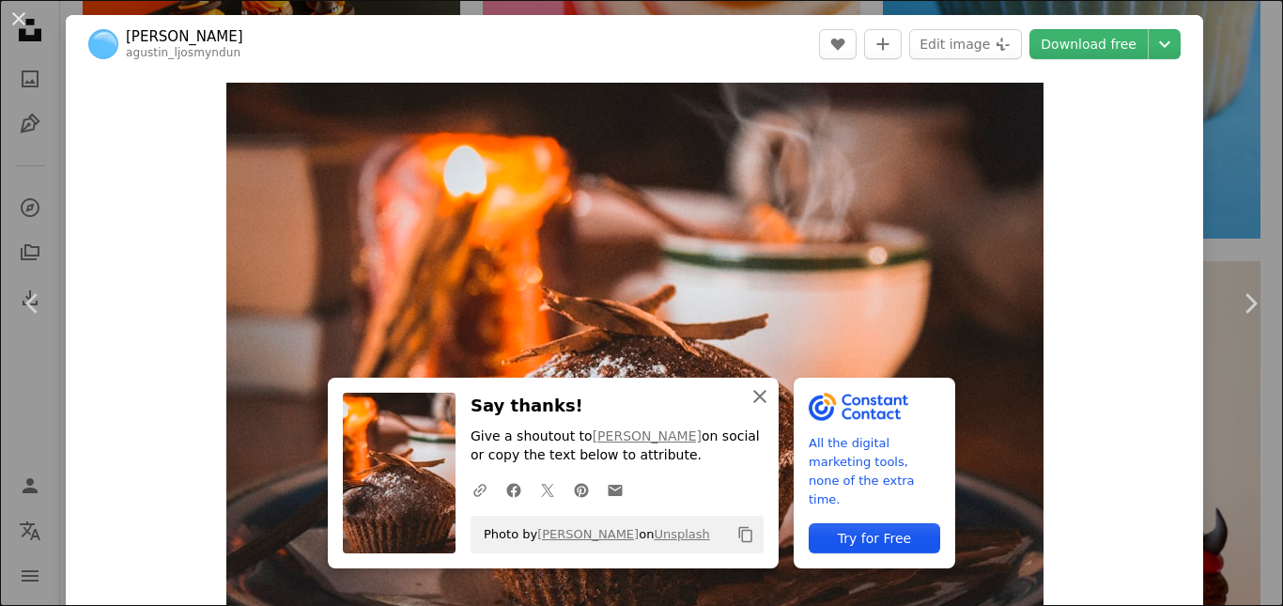
drag, startPoint x: 1118, startPoint y: 44, endPoint x: 745, endPoint y: 394, distance: 511.6
click at [749, 394] on icon "An X shape" at bounding box center [760, 396] width 23 height 23
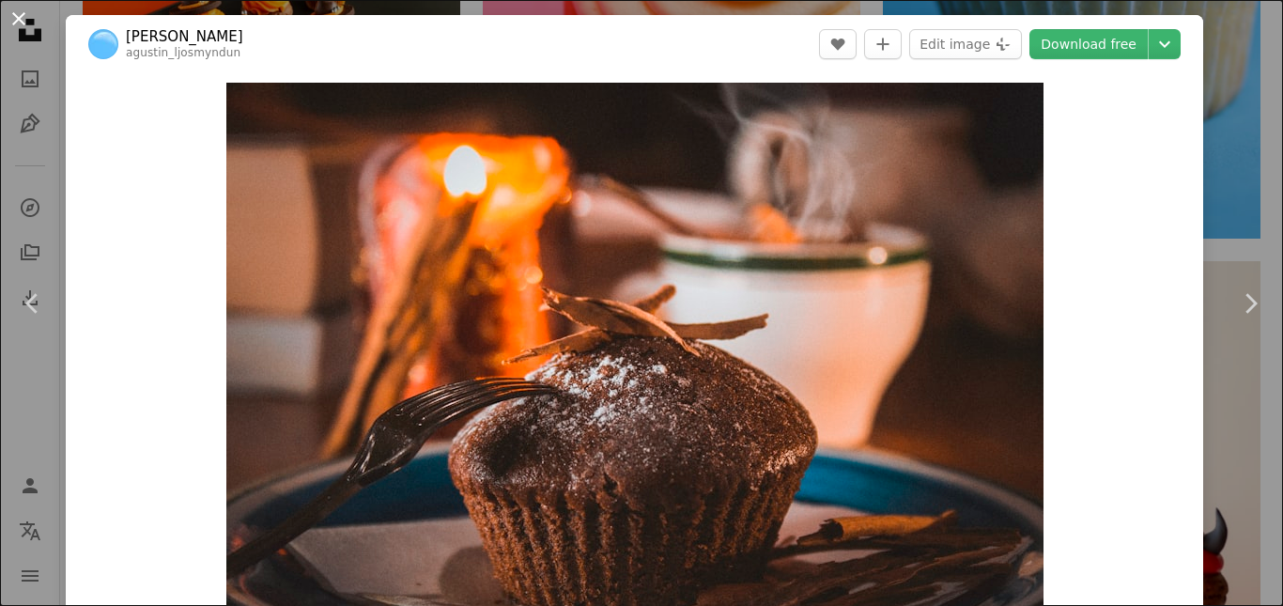
click at [21, 28] on button "An X shape" at bounding box center [19, 19] width 23 height 23
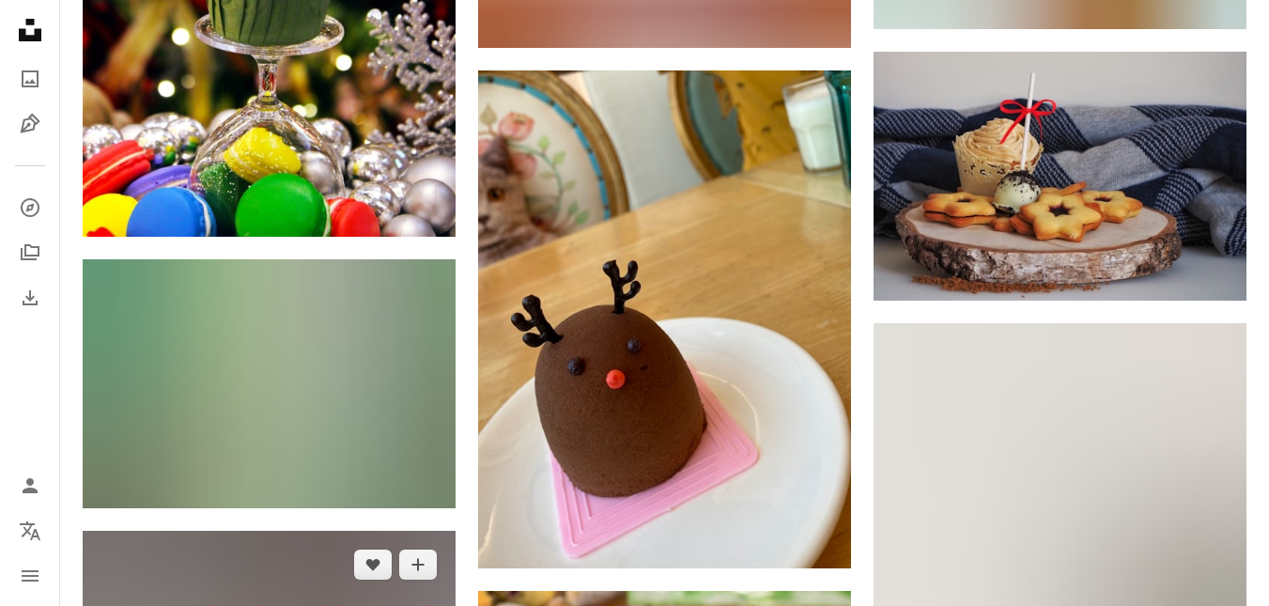
scroll to position [29960, 0]
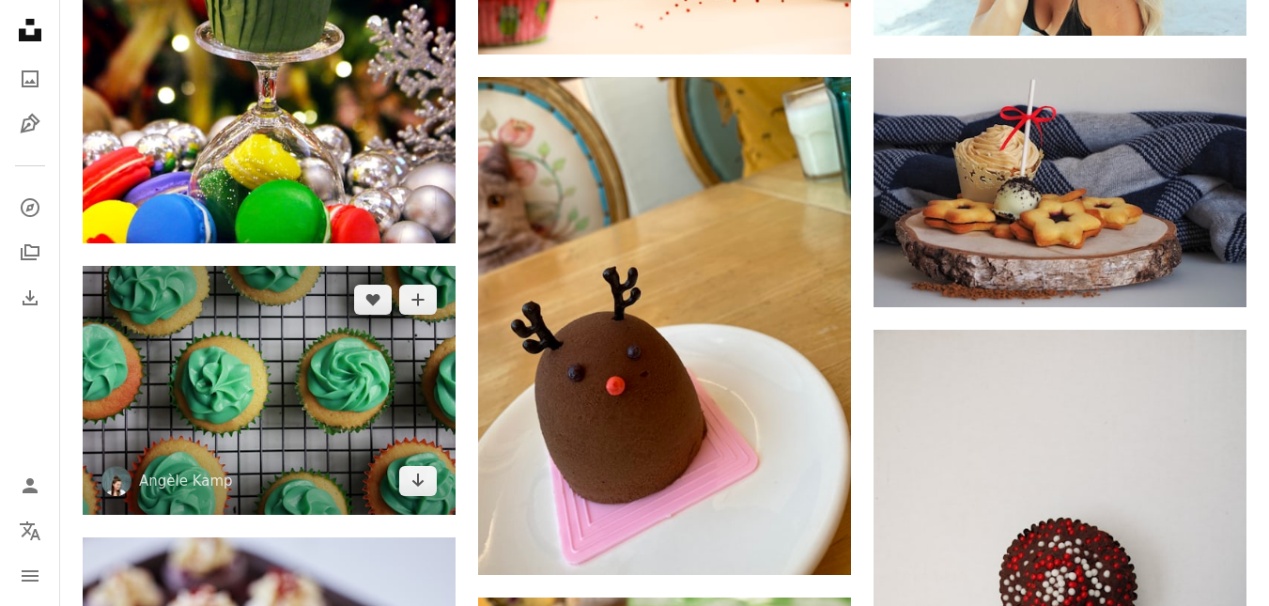
click at [247, 302] on img at bounding box center [269, 390] width 373 height 248
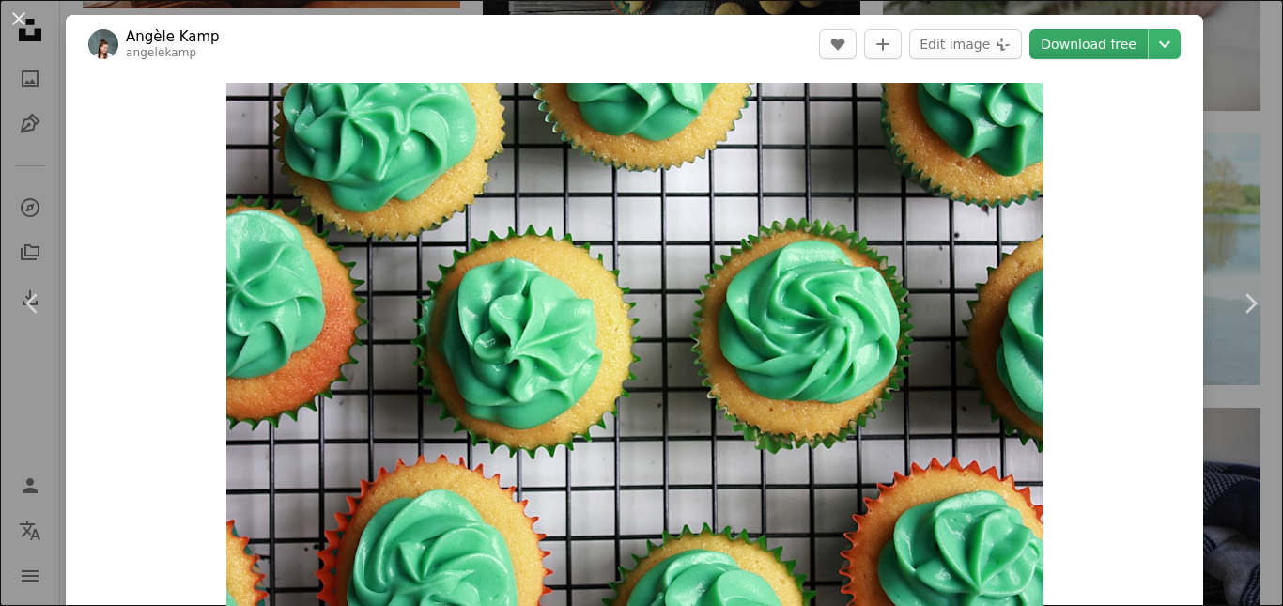
click at [1083, 43] on link "Download free" at bounding box center [1088, 44] width 118 height 30
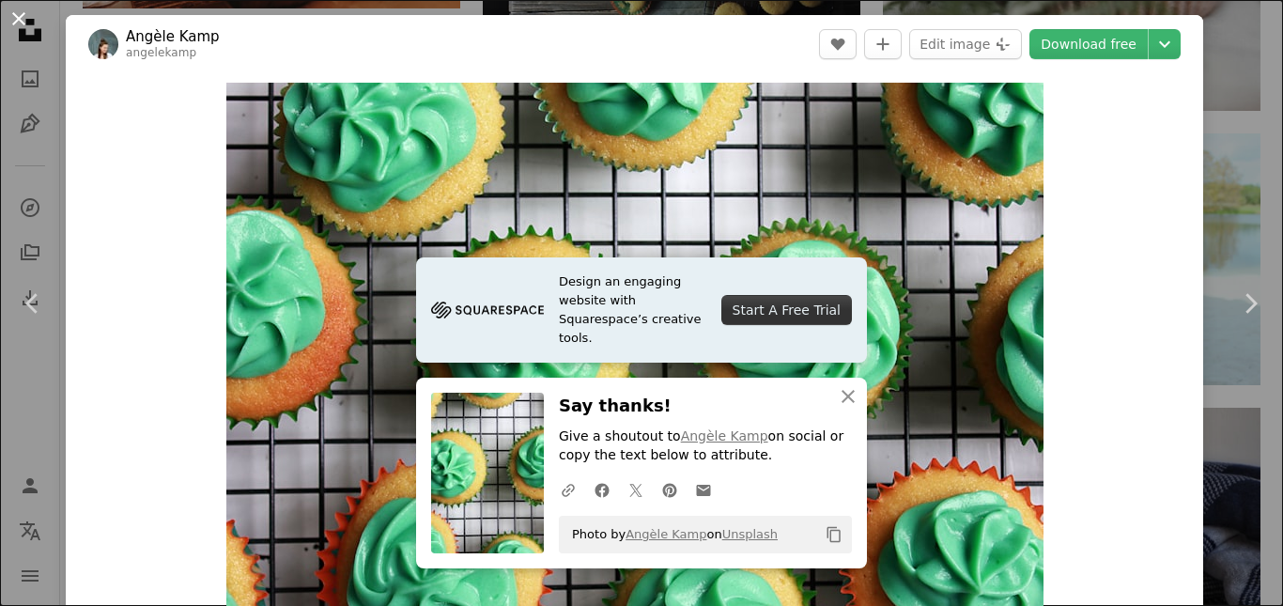
click at [16, 23] on button "An X shape" at bounding box center [19, 19] width 23 height 23
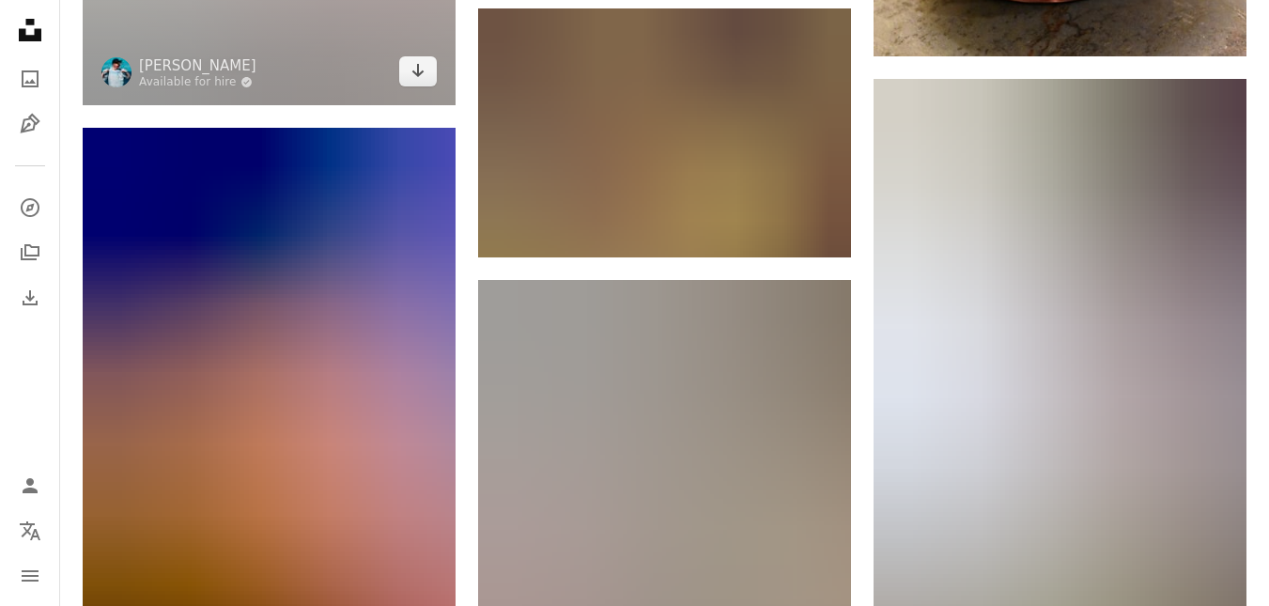
scroll to position [40009, 0]
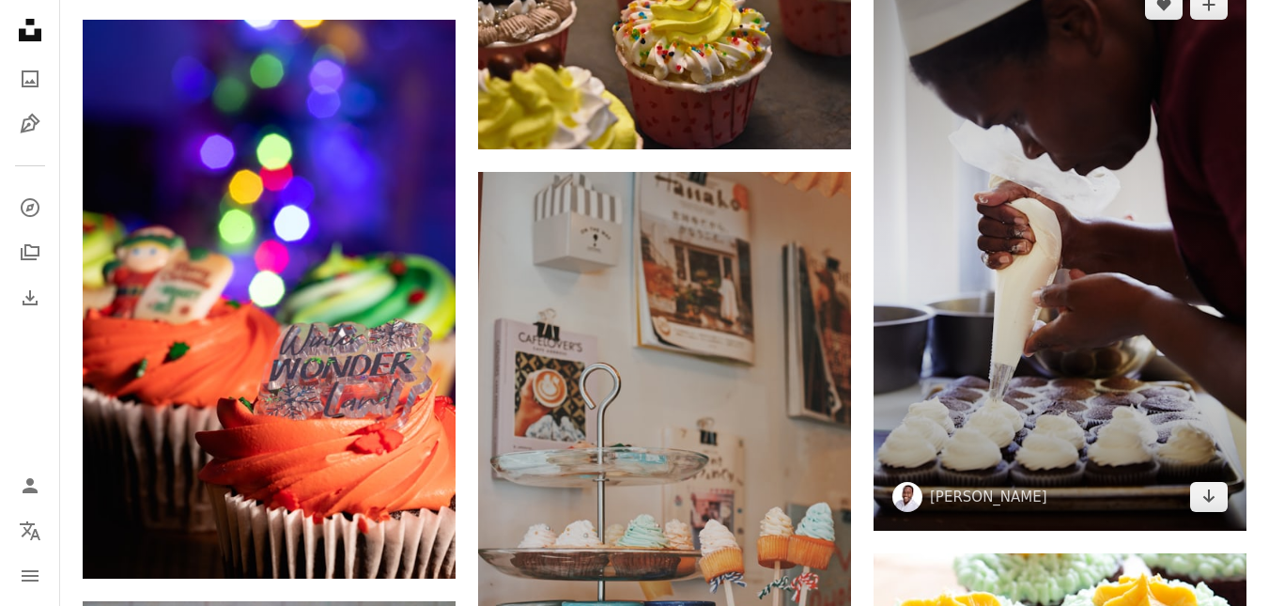
click at [1016, 84] on img at bounding box center [1059, 251] width 373 height 560
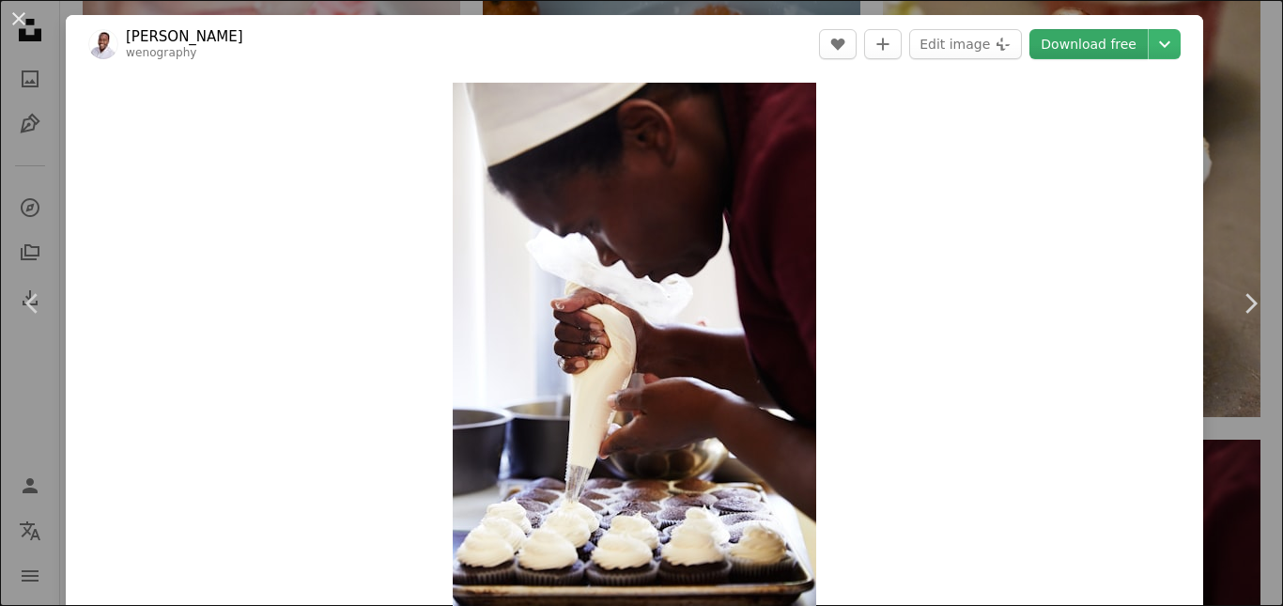
click at [1119, 51] on link "Download free" at bounding box center [1088, 44] width 118 height 30
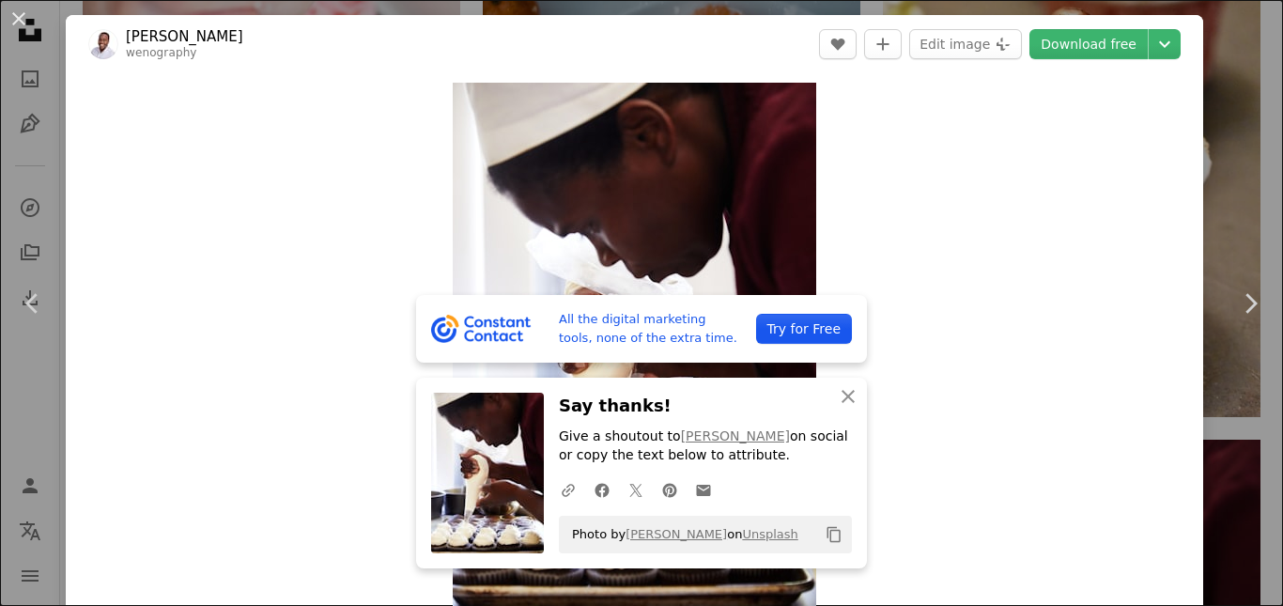
click at [244, 95] on div "Zoom in" at bounding box center [634, 355] width 1137 height 564
click at [837, 396] on icon "An X shape" at bounding box center [848, 396] width 23 height 23
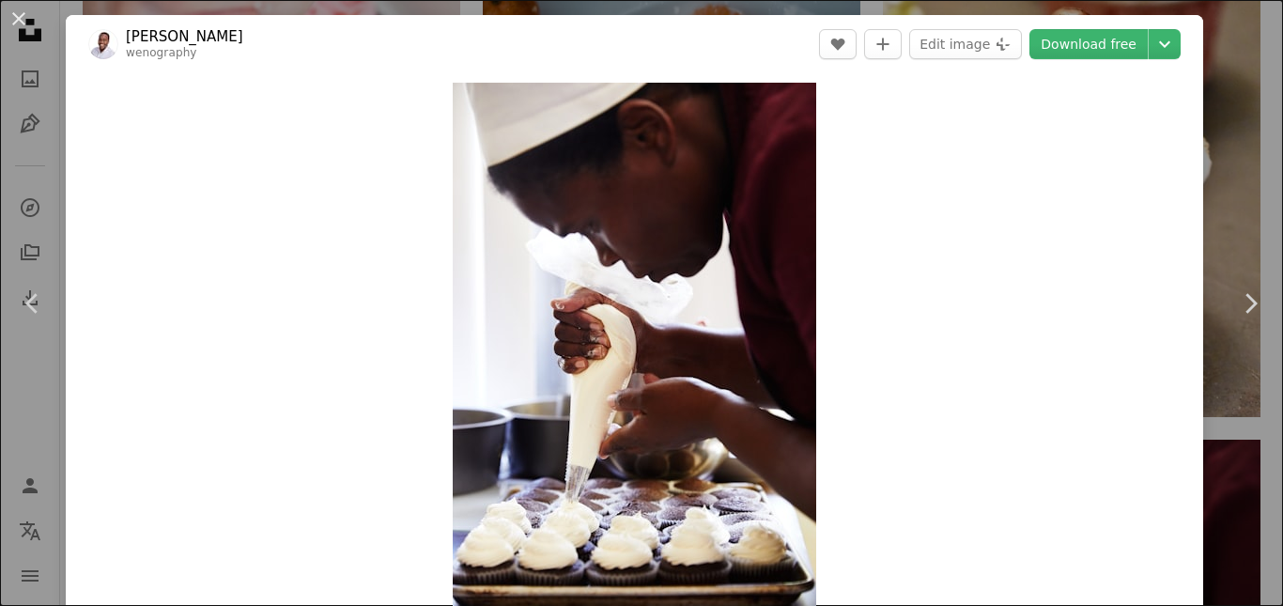
click at [26, 21] on button "An X shape" at bounding box center [19, 19] width 23 height 23
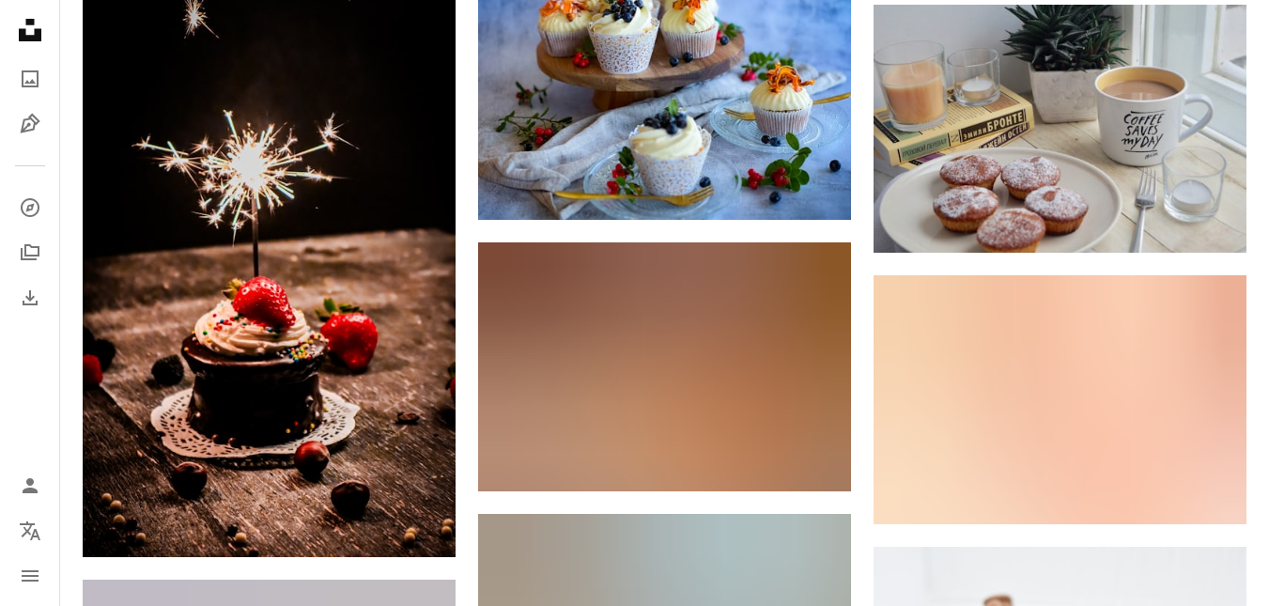
scroll to position [44235, 0]
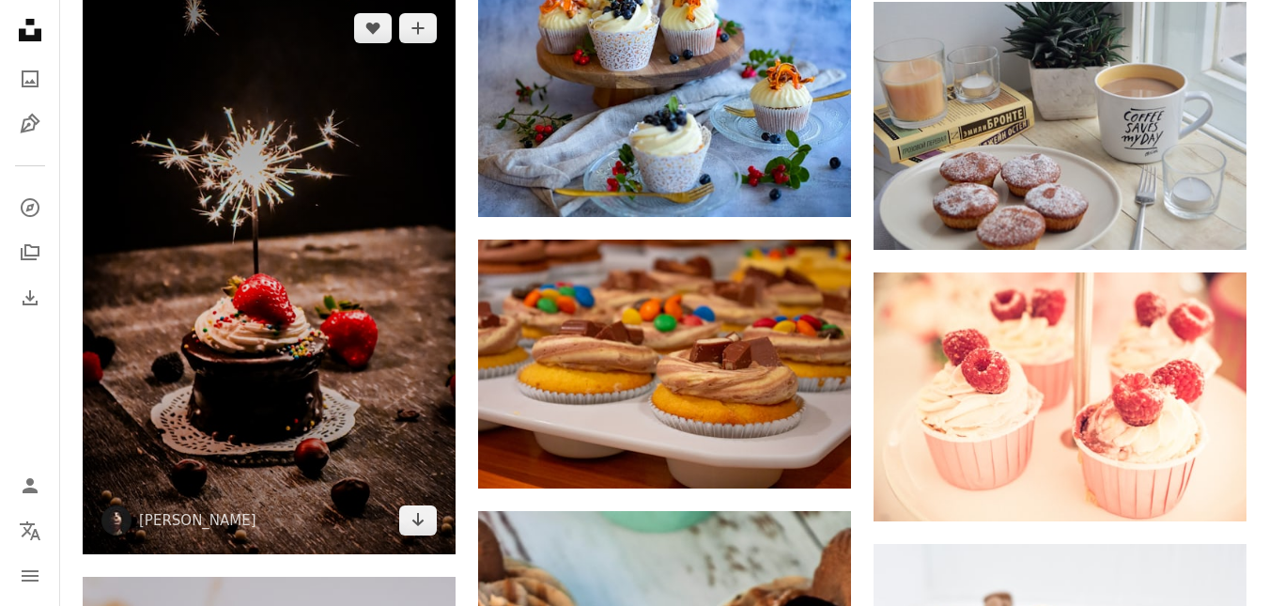
click at [301, 204] on img at bounding box center [269, 274] width 373 height 560
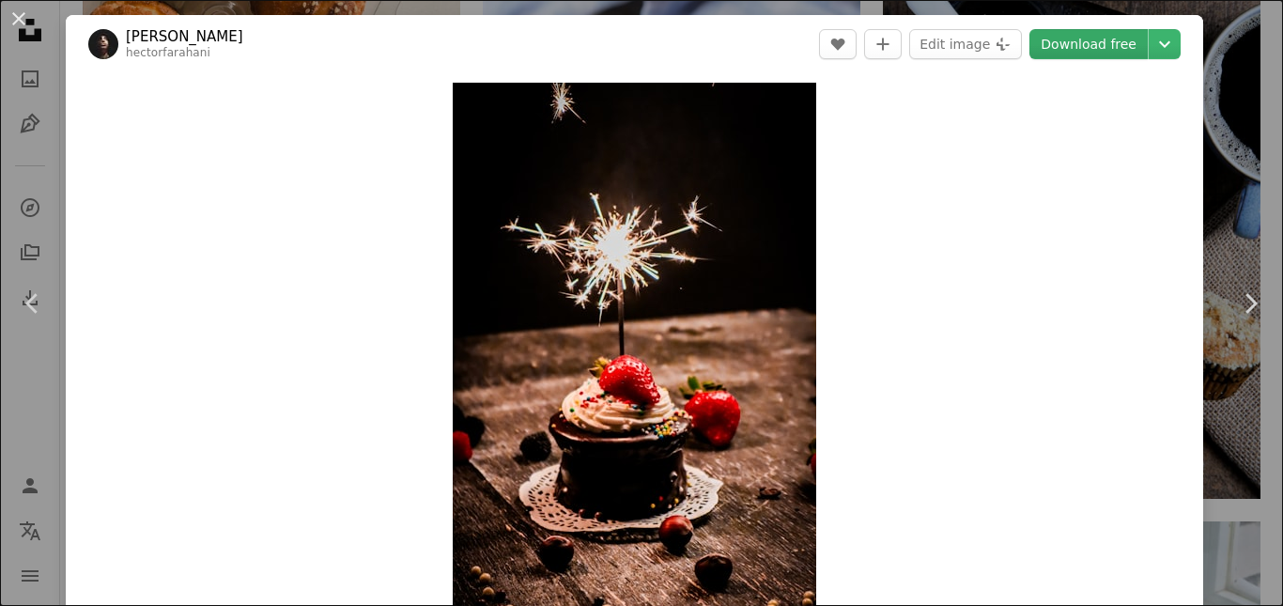
click at [1099, 42] on link "Download free" at bounding box center [1088, 44] width 118 height 30
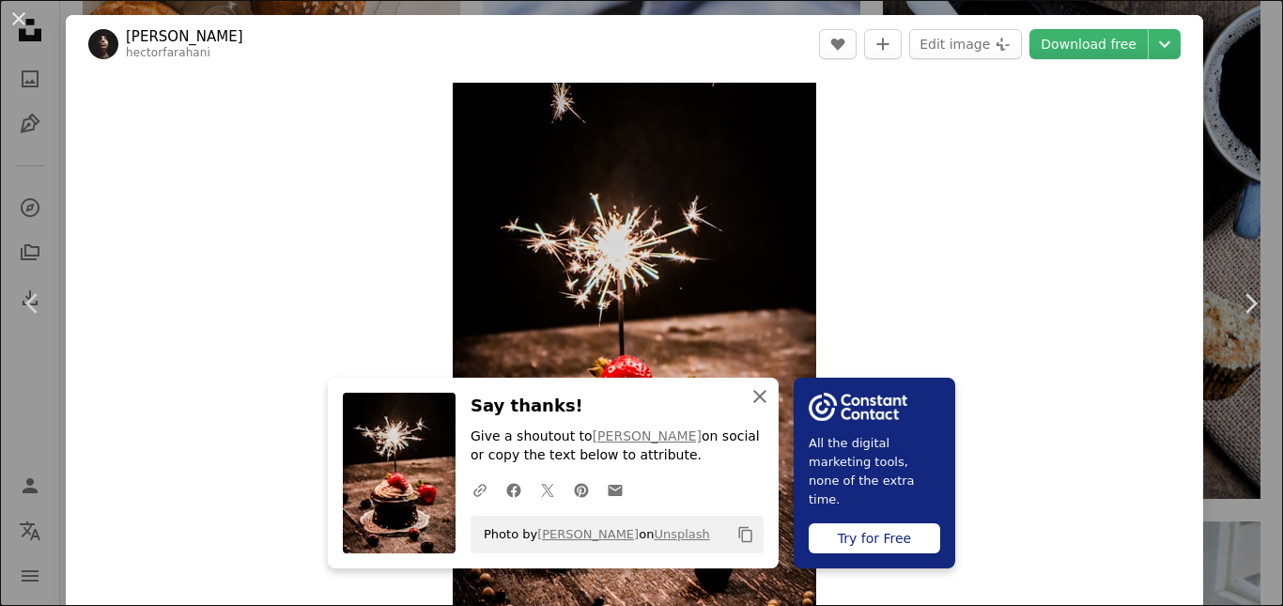
click at [758, 385] on icon "An X shape" at bounding box center [760, 396] width 23 height 23
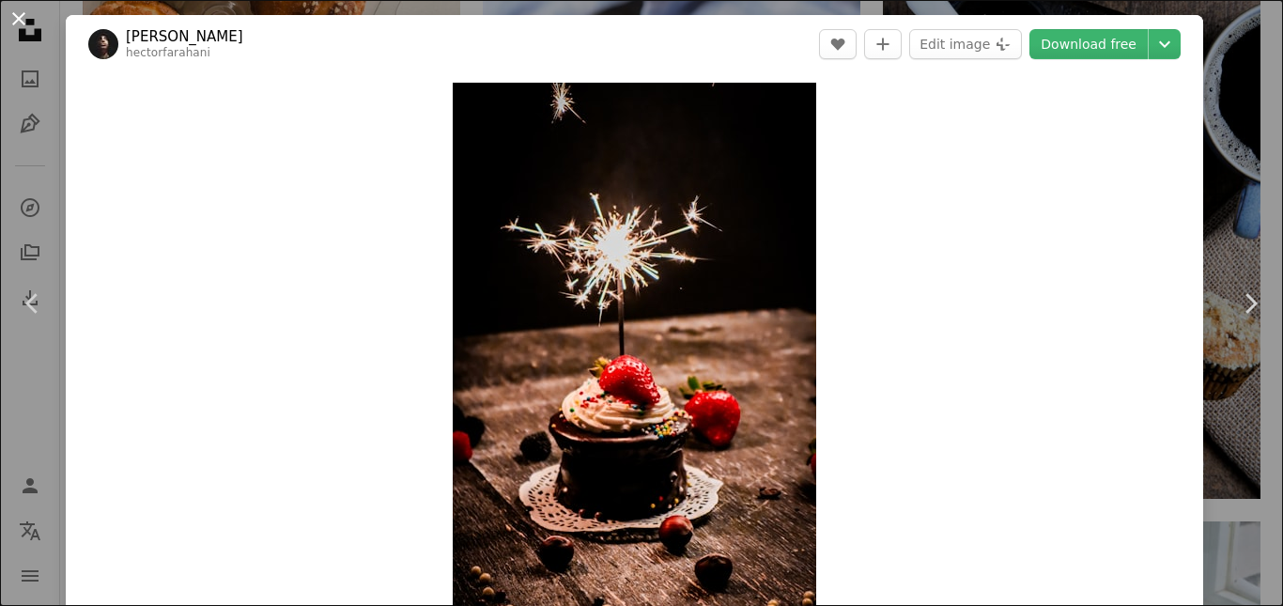
click at [8, 21] on button "An X shape" at bounding box center [19, 19] width 23 height 23
